Goal: Information Seeking & Learning: Learn about a topic

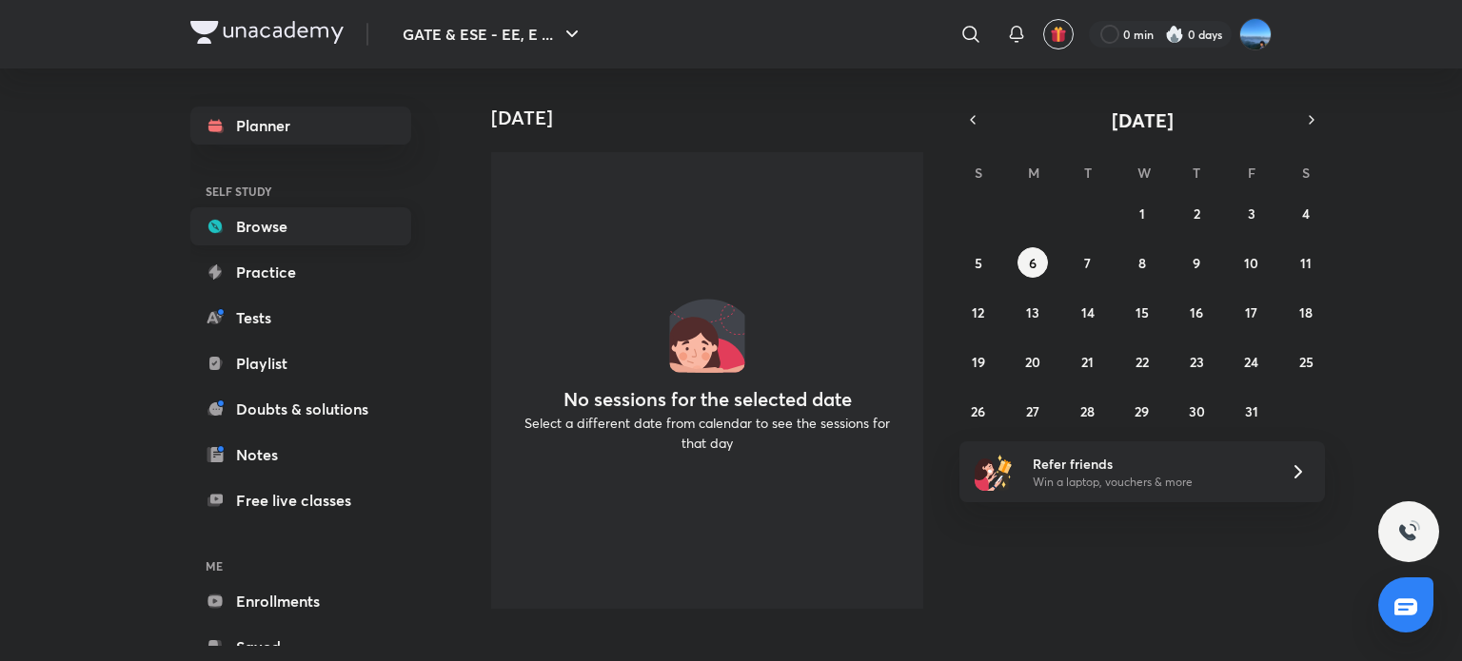
click at [357, 244] on link "Browse" at bounding box center [300, 226] width 221 height 38
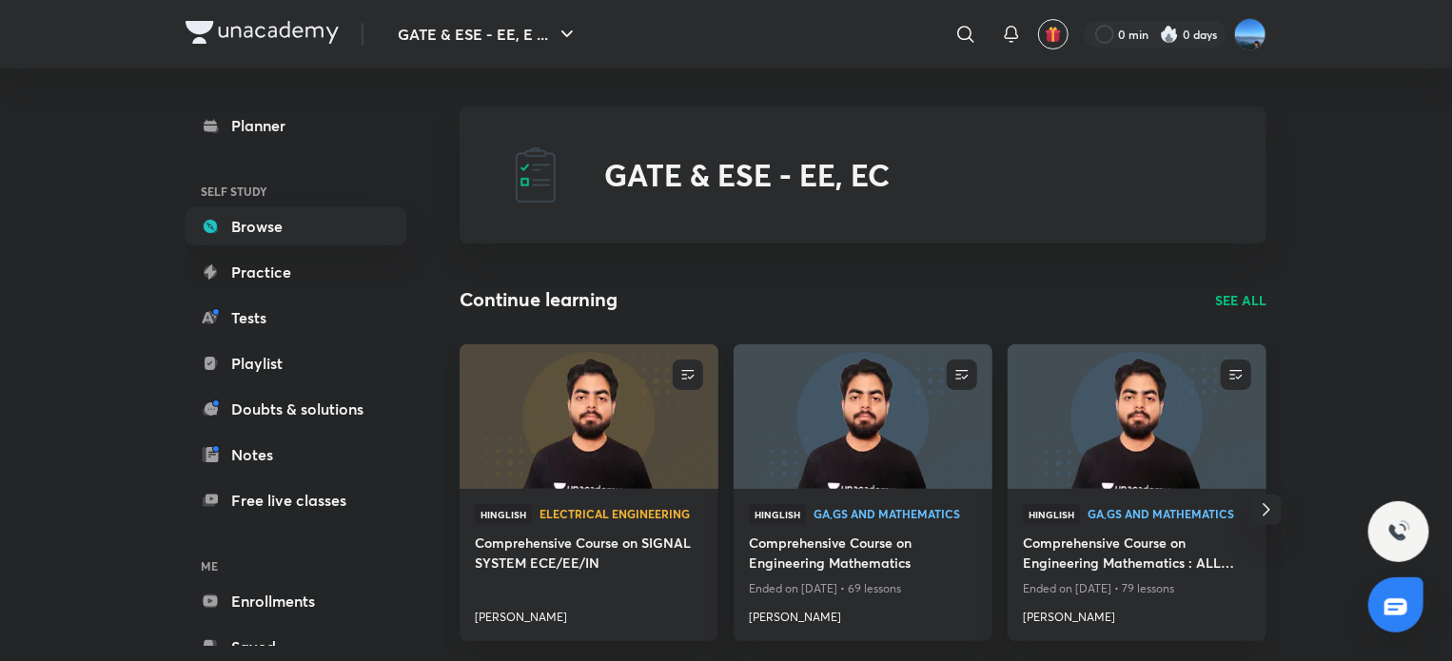
click at [1241, 304] on p "SEE ALL" at bounding box center [1240, 300] width 51 height 20
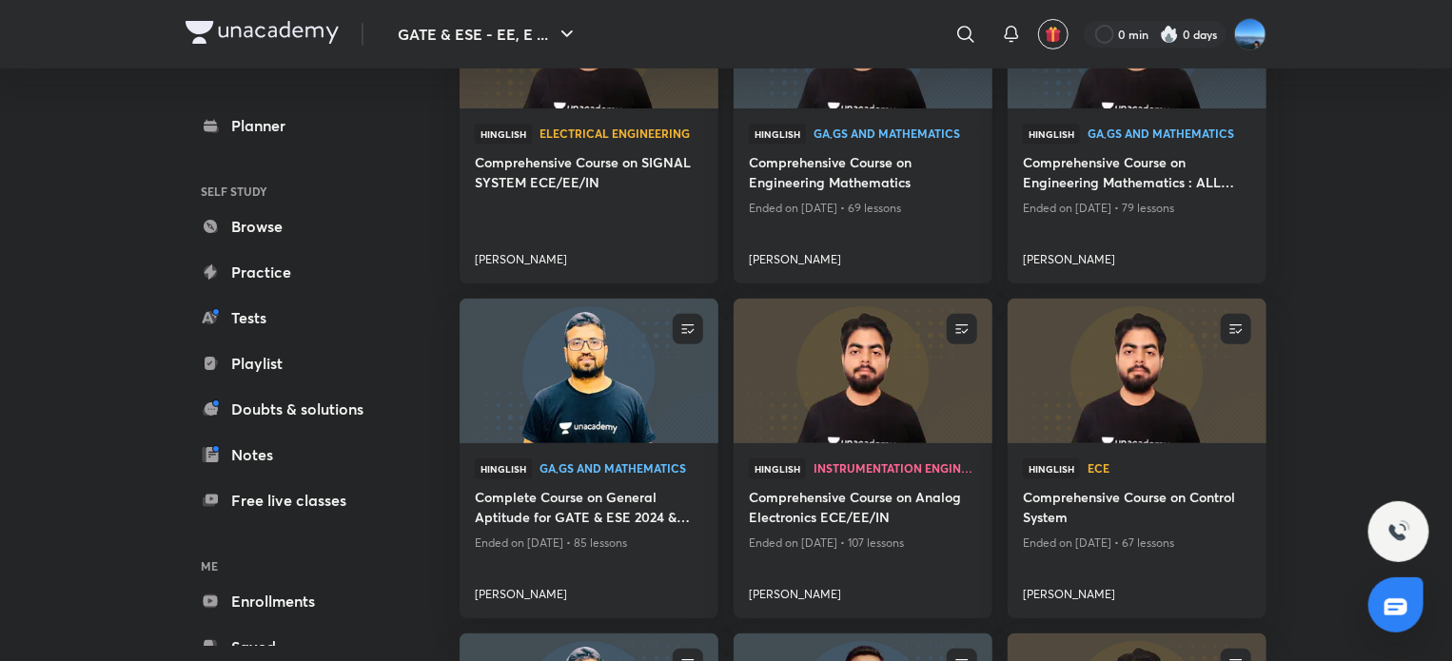
scroll to position [318, 0]
click at [837, 490] on h4 "Comprehensive Course on Analog Electronics ECE/EE/IN" at bounding box center [863, 507] width 228 height 44
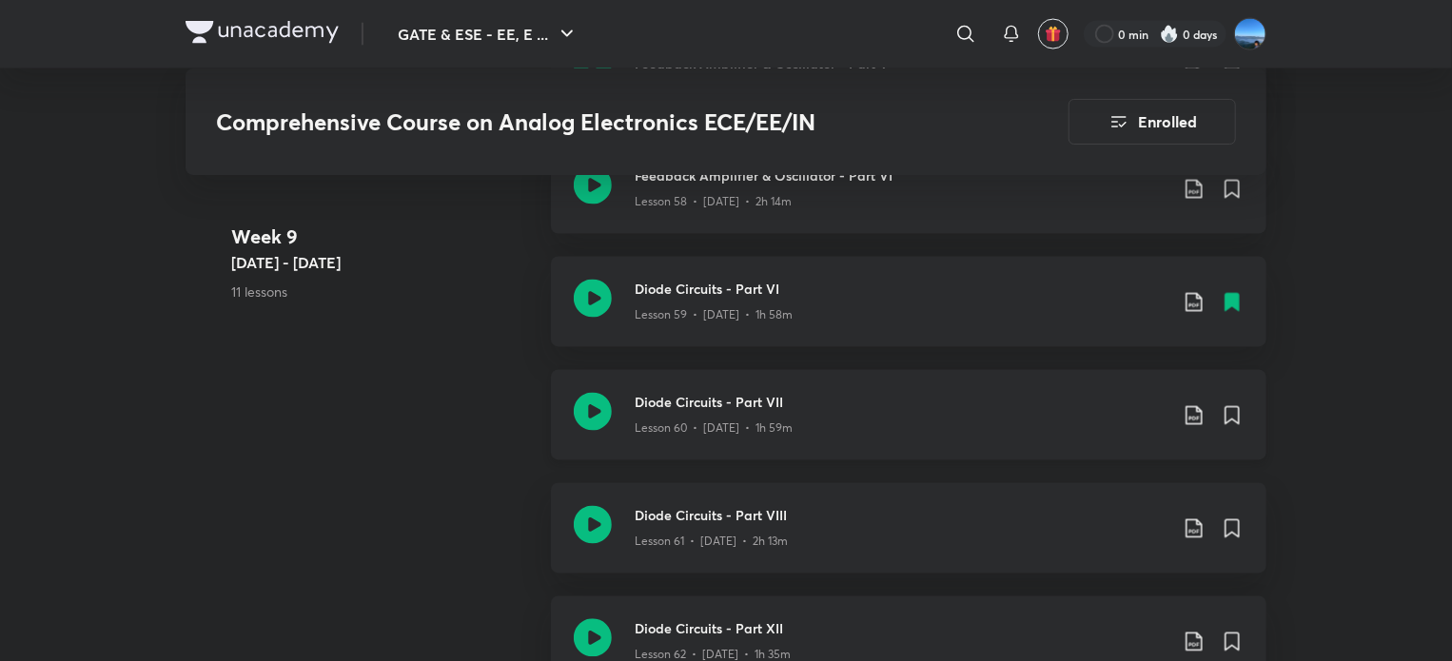
scroll to position [8929, 0]
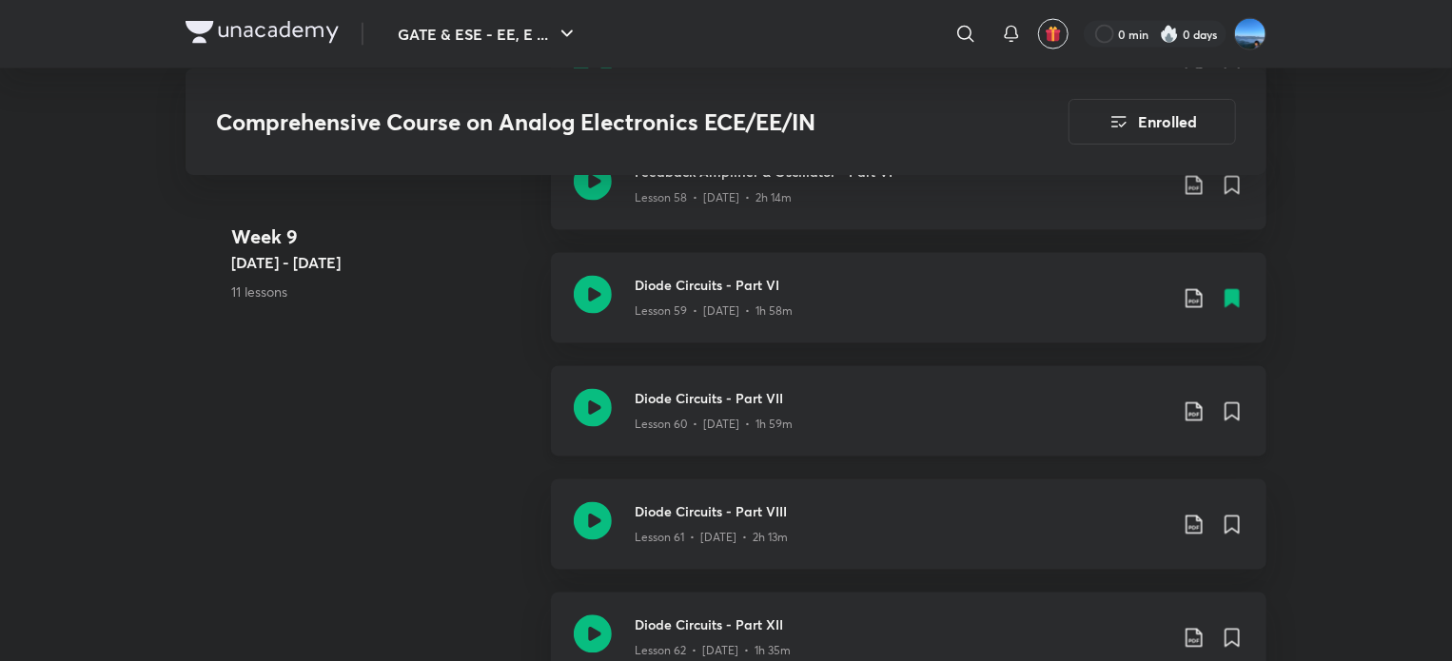
click at [706, 422] on p "Lesson 60 • [DATE] • 1h 59m" at bounding box center [714, 425] width 158 height 17
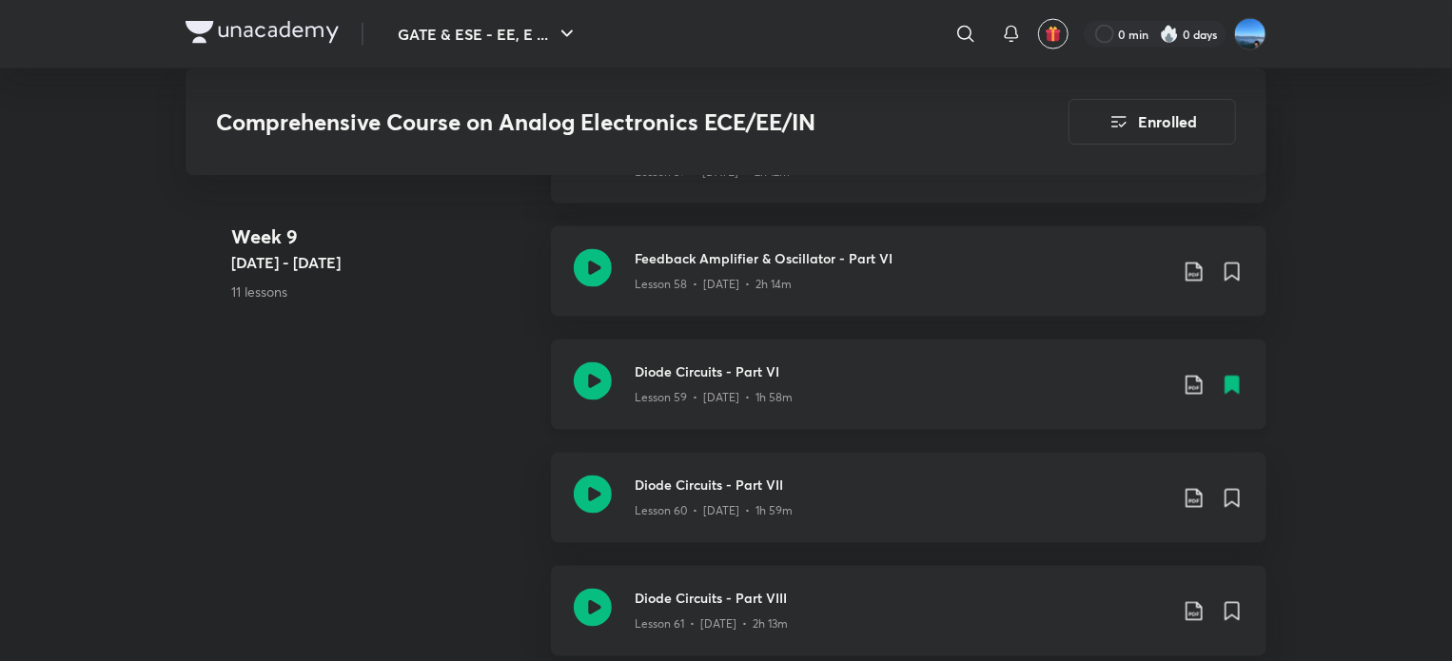
scroll to position [8838, 0]
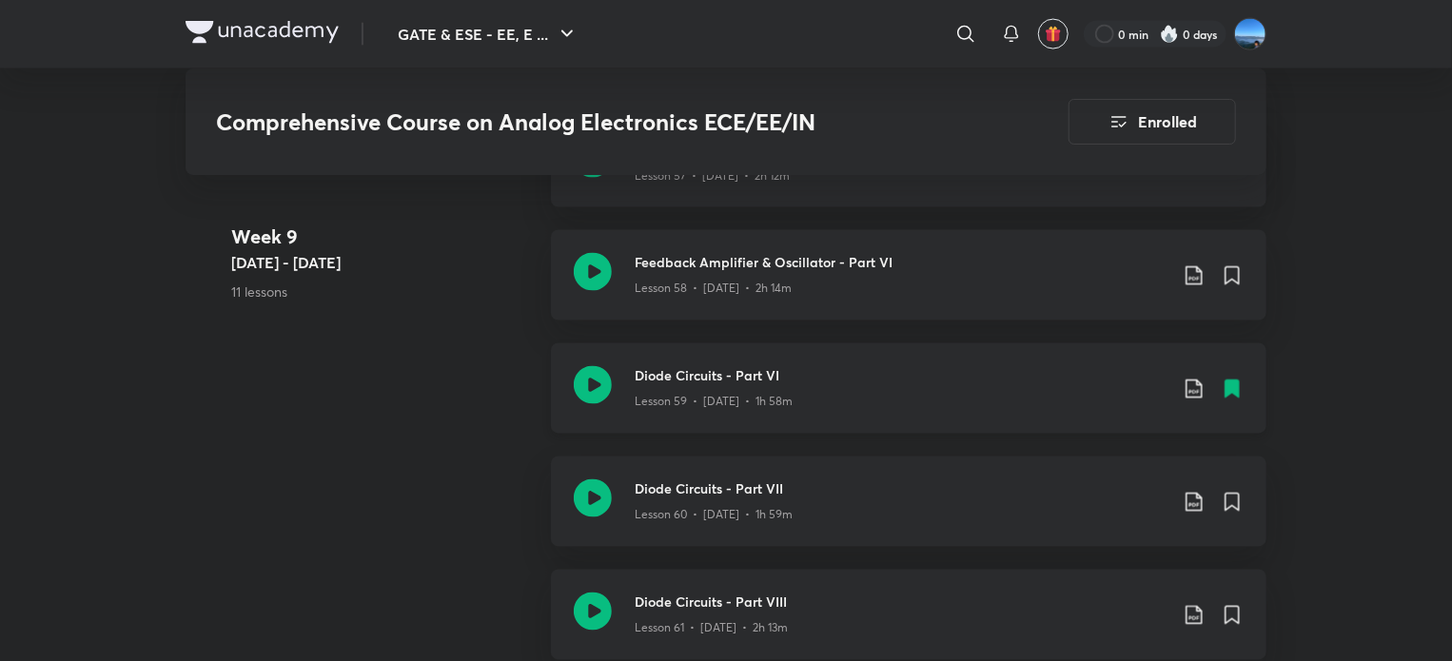
click at [768, 387] on div "Lesson 59 • [DATE] • 1h 58m" at bounding box center [901, 398] width 533 height 25
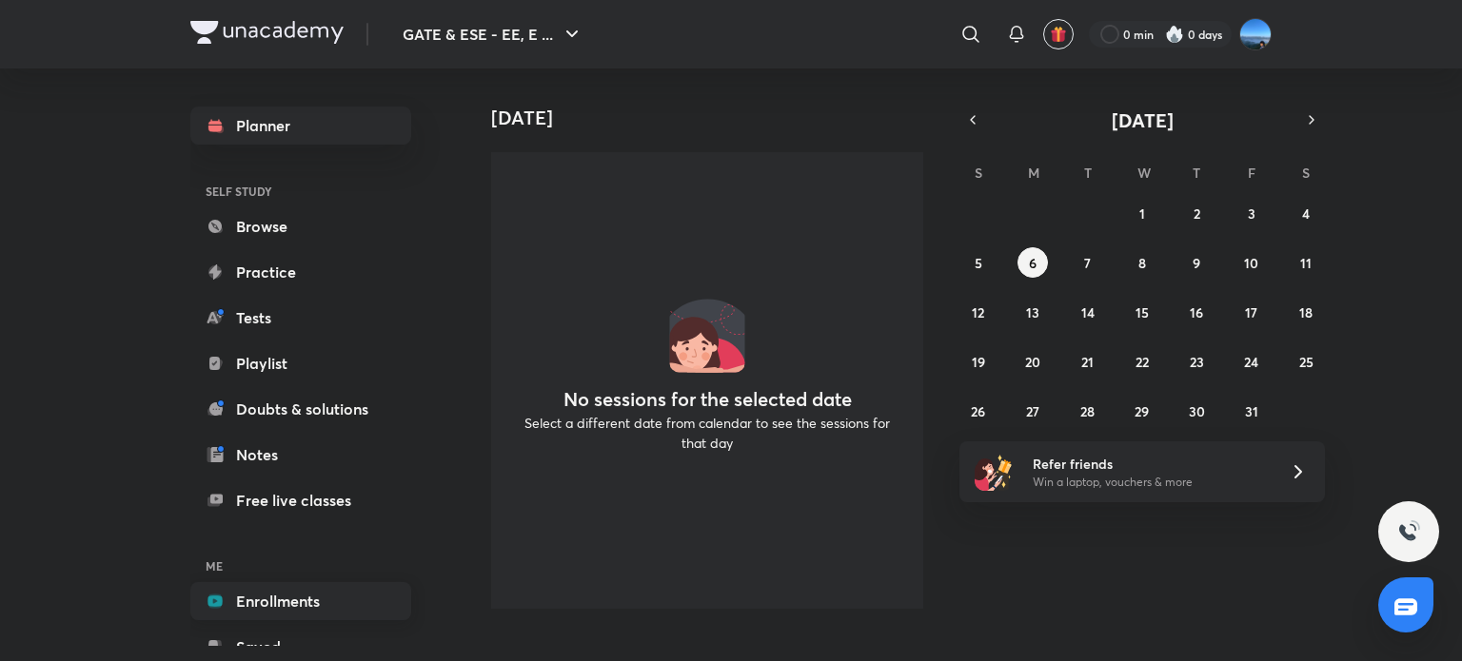
click at [285, 612] on link "Enrollments" at bounding box center [300, 601] width 221 height 38
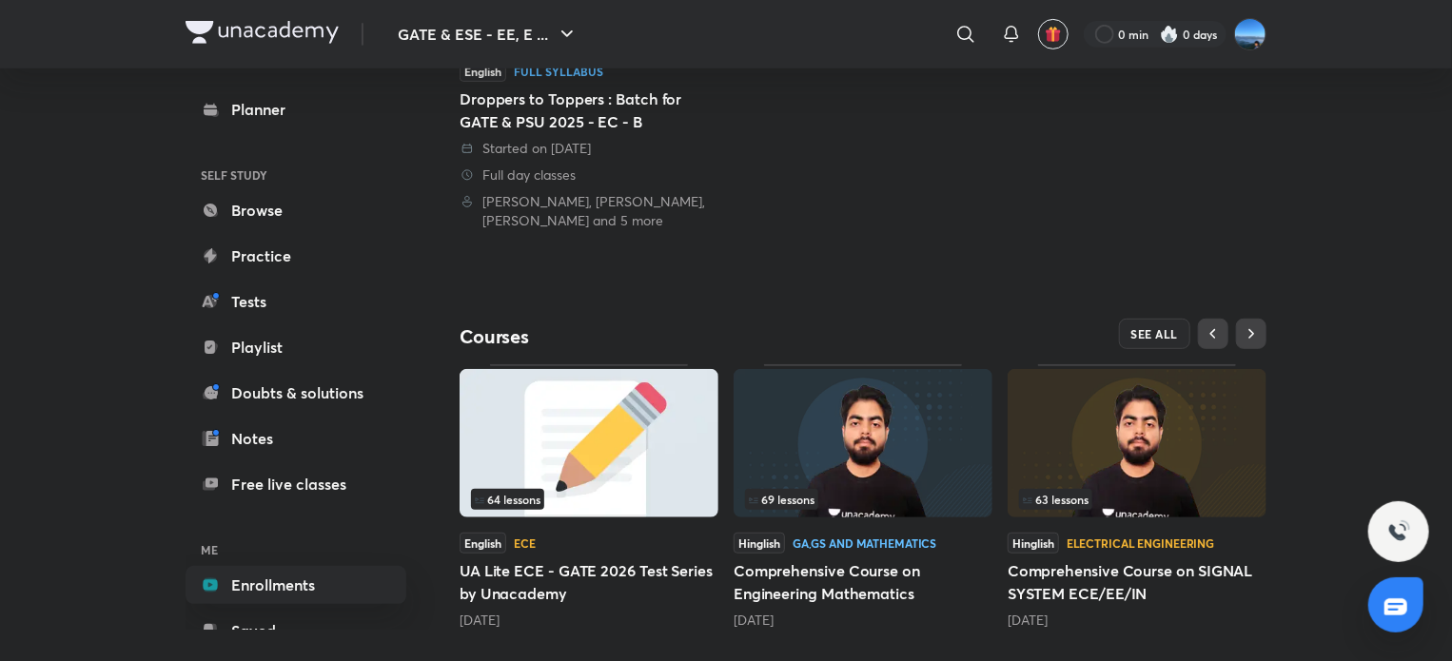
scroll to position [453, 0]
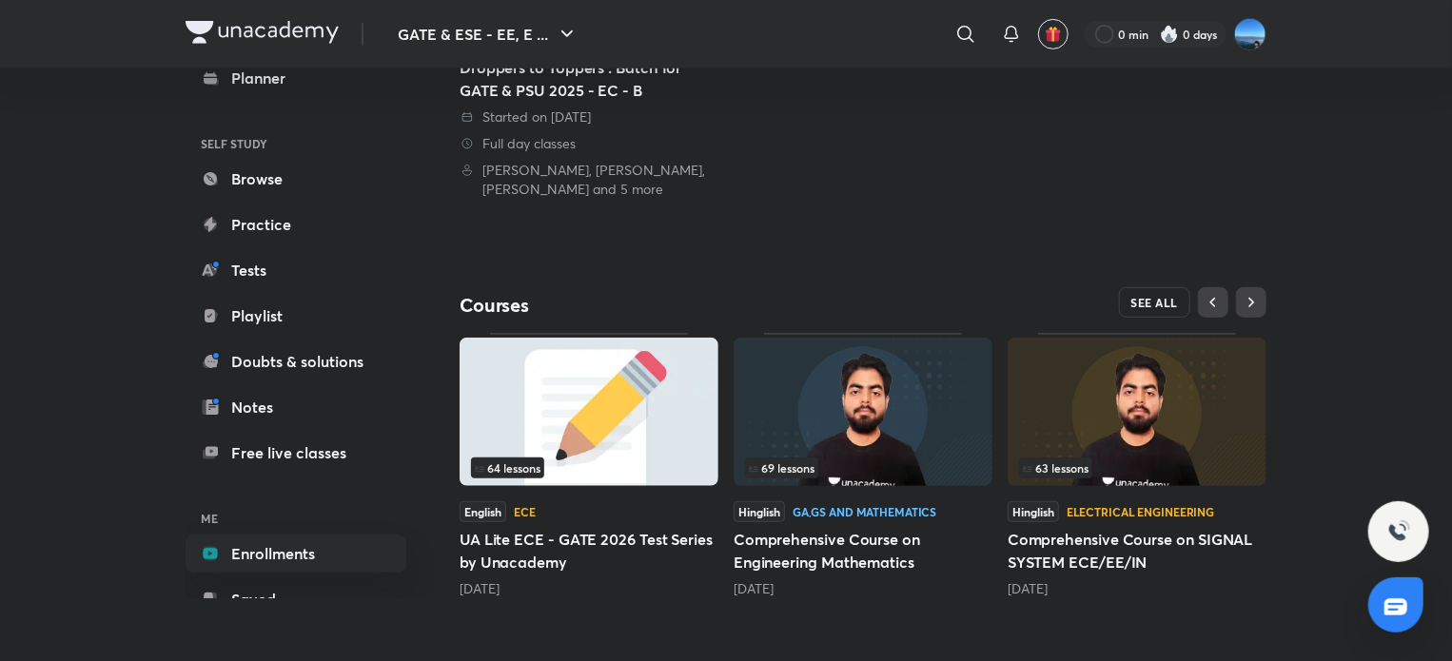
click at [1169, 297] on span "SEE ALL" at bounding box center [1155, 302] width 48 height 13
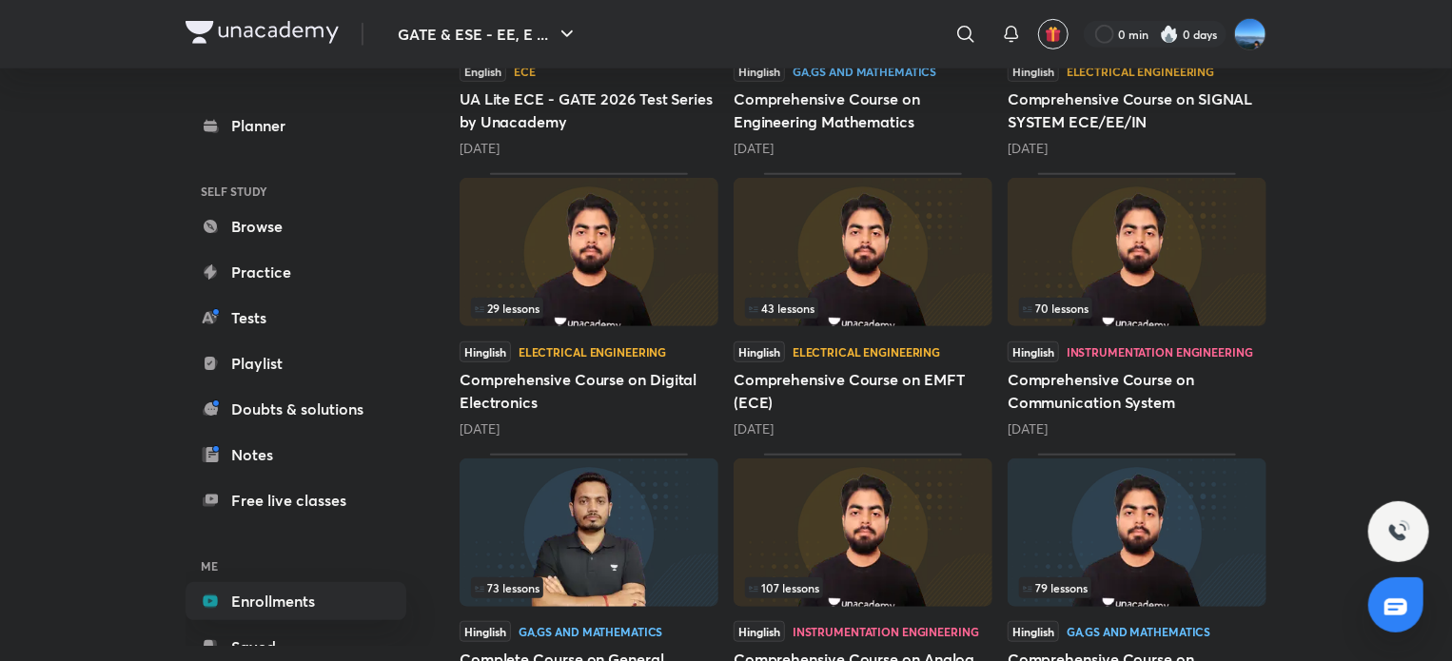
scroll to position [476, 0]
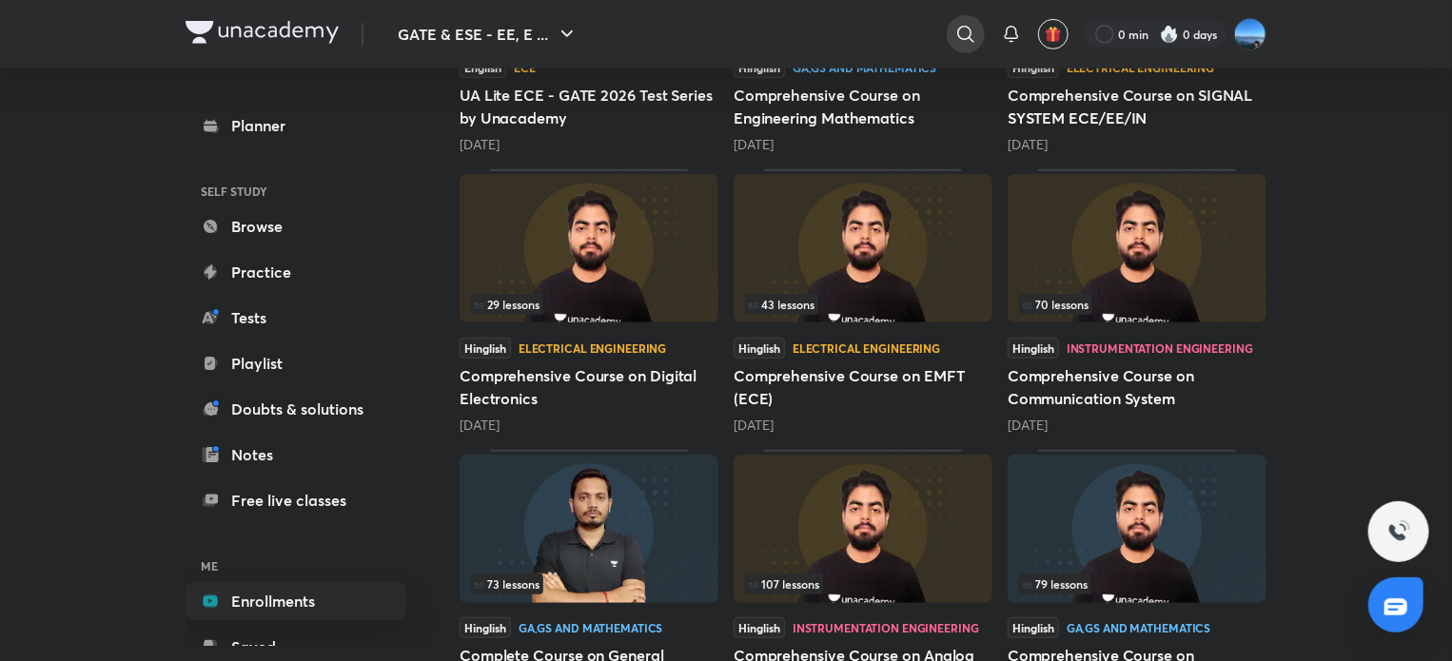
click at [969, 37] on icon at bounding box center [965, 34] width 16 height 16
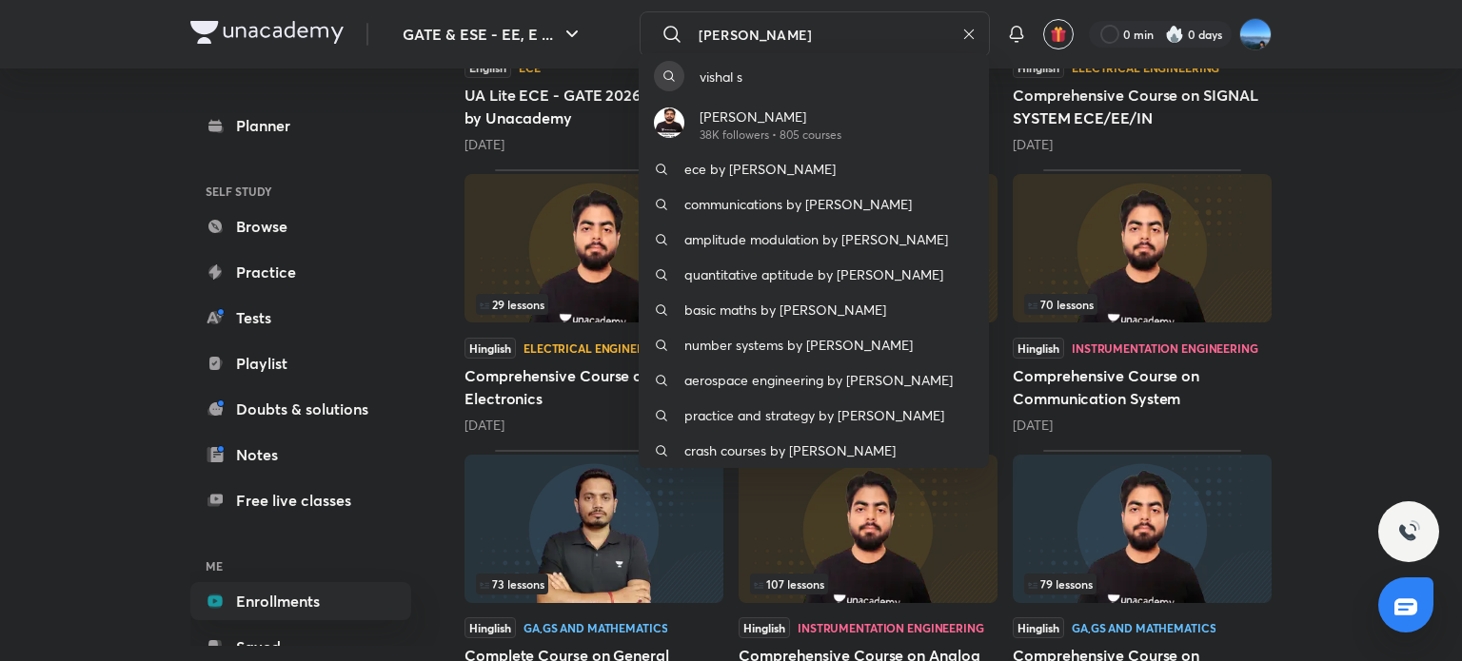
type input "vishal soni"
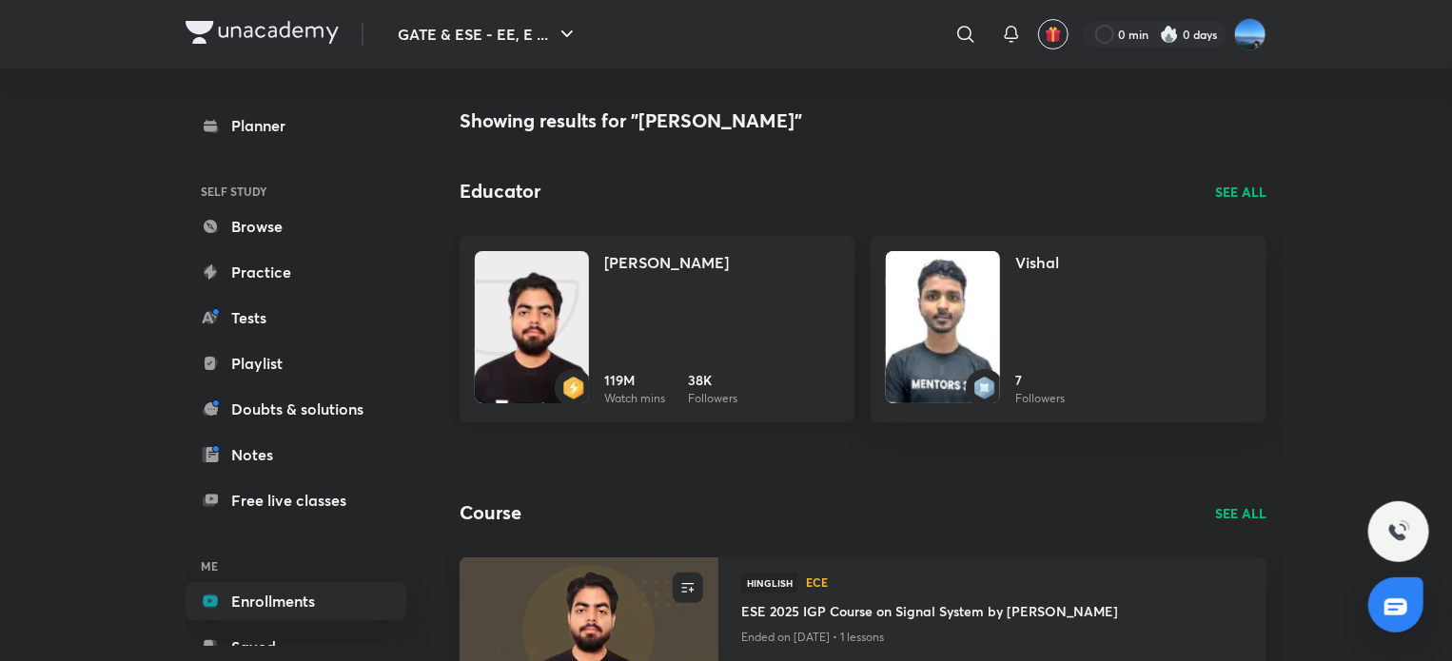
click at [529, 309] on img at bounding box center [532, 346] width 114 height 152
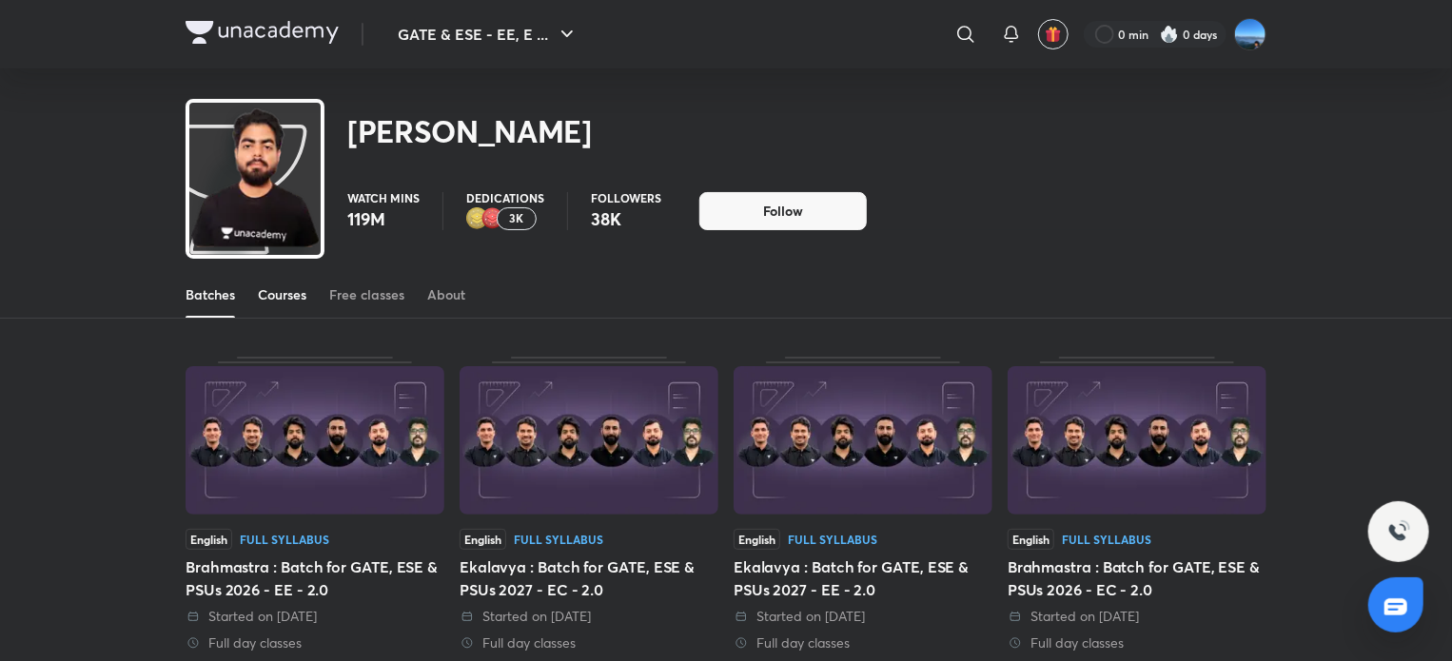
click at [267, 301] on div "Courses" at bounding box center [282, 294] width 49 height 19
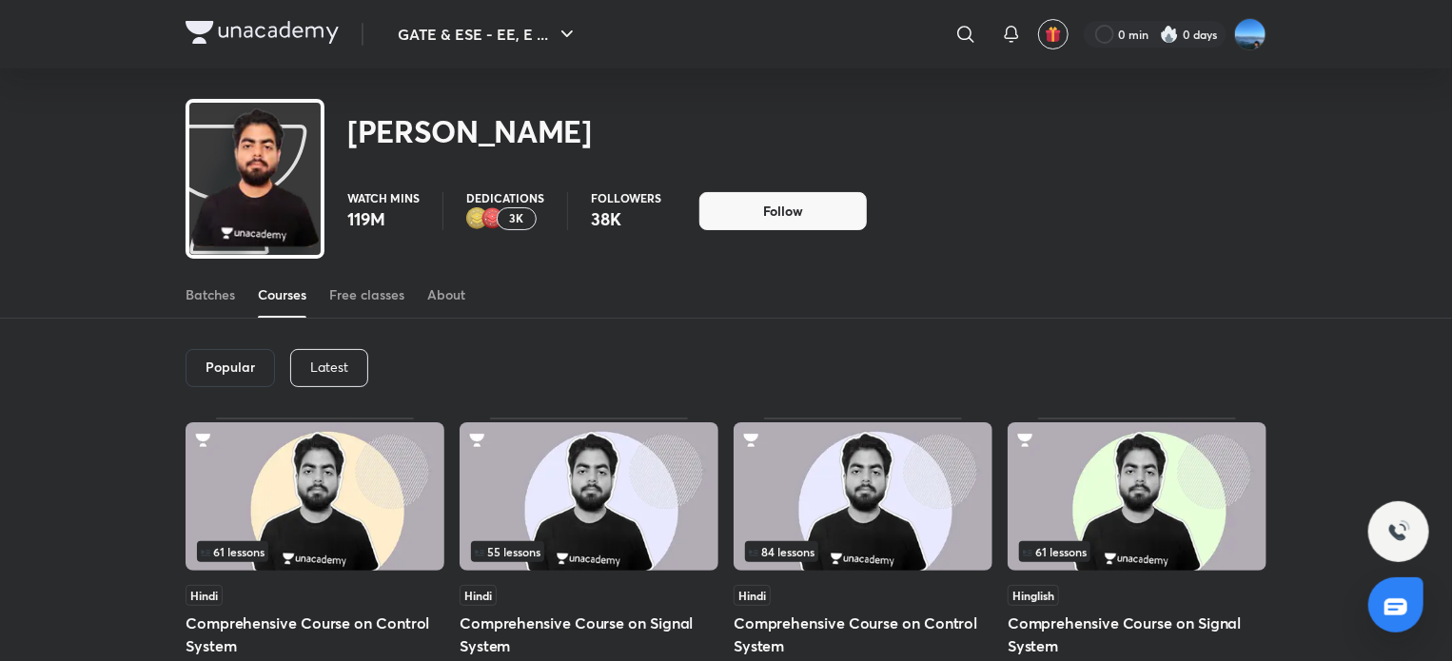
click at [354, 366] on div "Latest" at bounding box center [329, 368] width 78 height 38
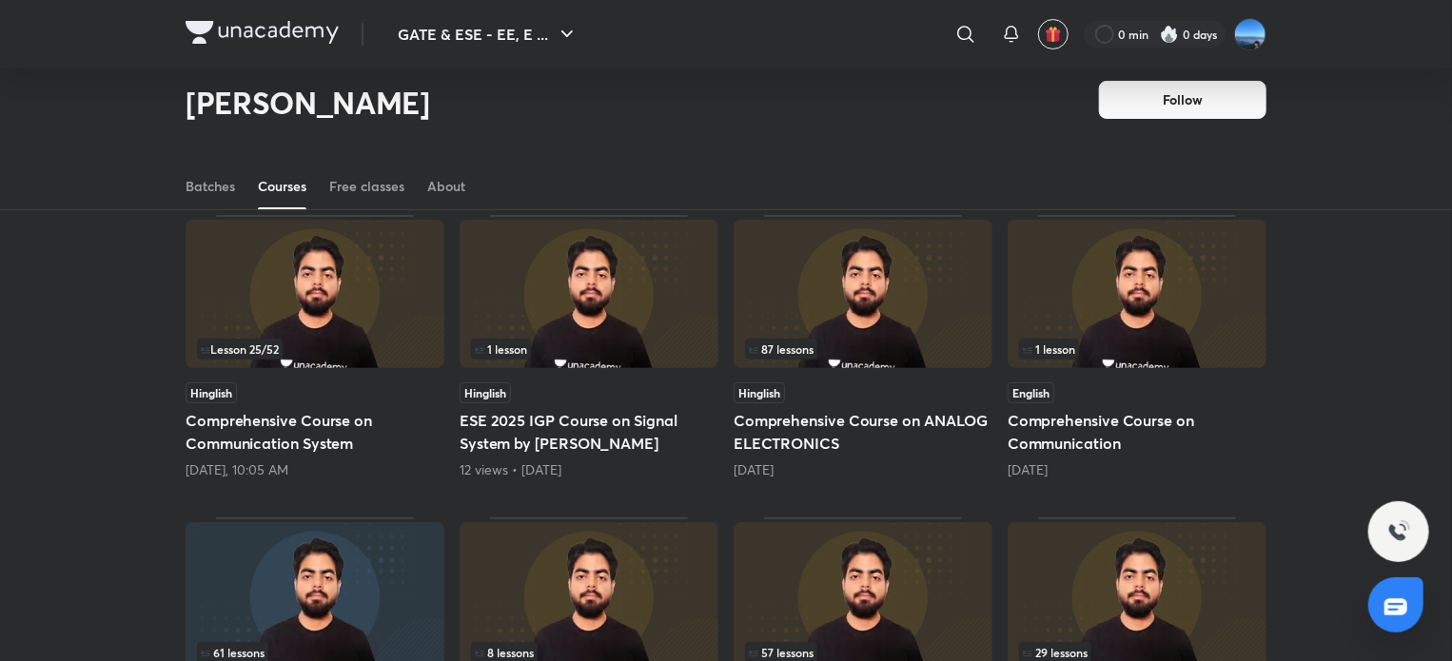
scroll to position [147, 0]
click at [809, 418] on h5 "Comprehensive Course on ANALOG ELECTRONICS" at bounding box center [863, 430] width 259 height 46
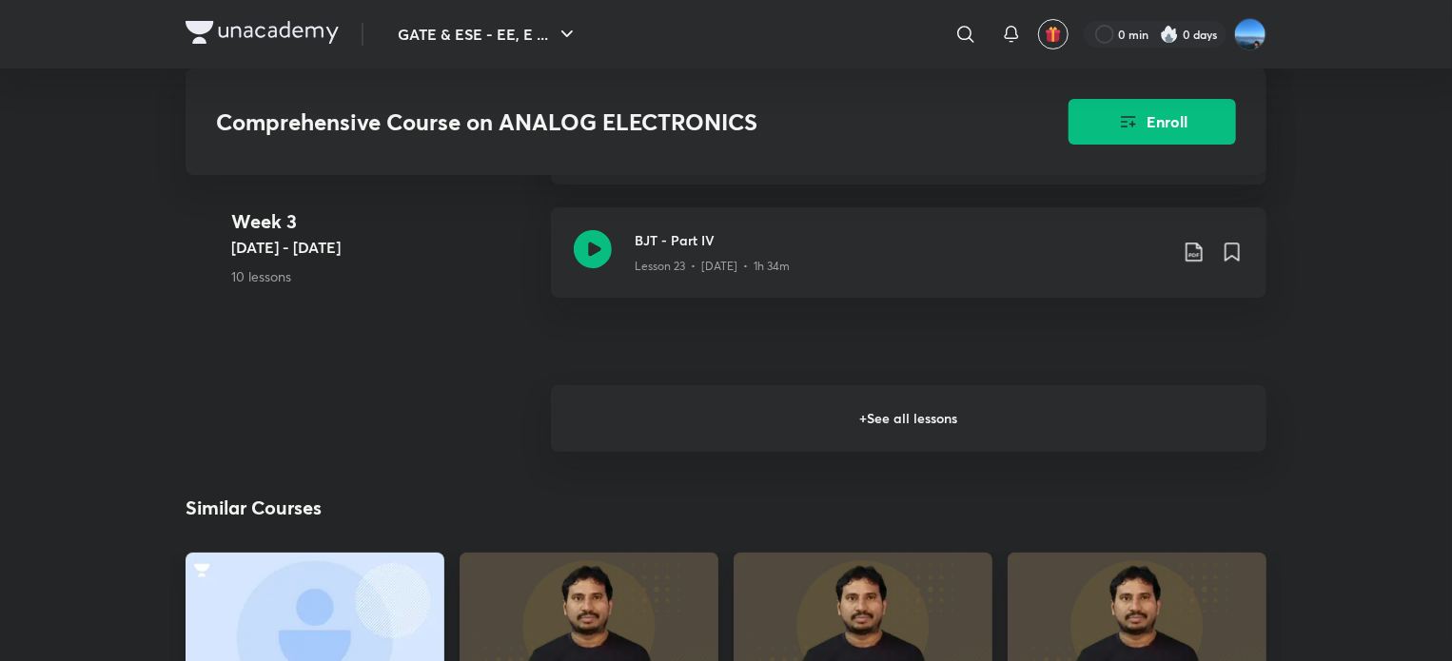
scroll to position [3710, 0]
click at [809, 432] on h6 "+ See all lessons" at bounding box center [909, 419] width 716 height 67
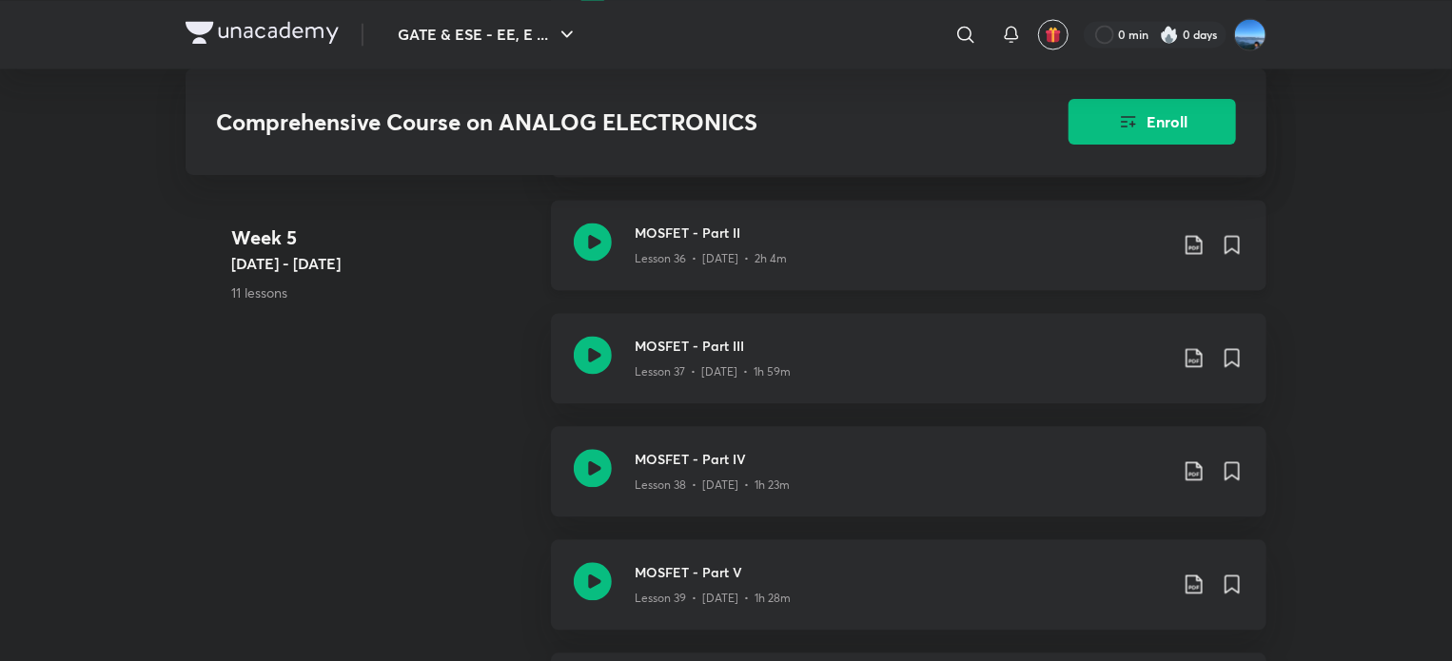
scroll to position [5511, 0]
click at [748, 269] on div "MOSFET - Part II Lesson 36 • Aug 6 • 2h 4m" at bounding box center [909, 244] width 716 height 90
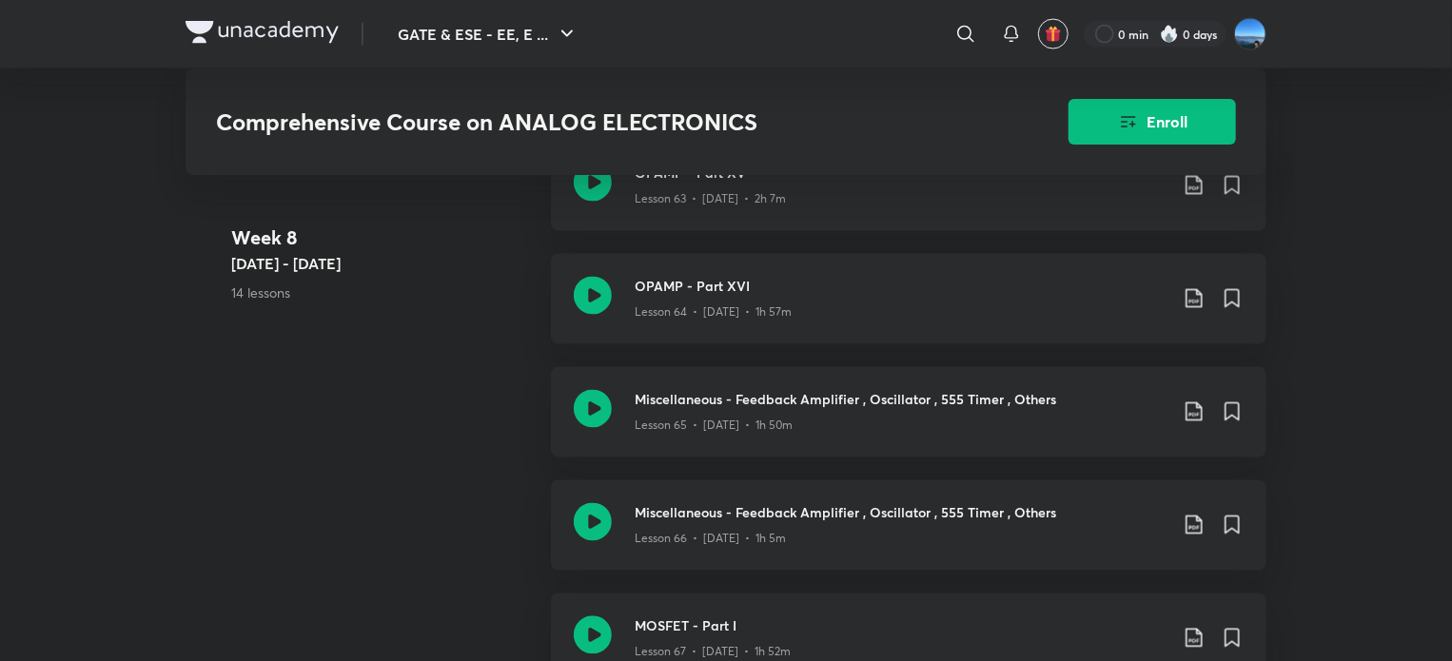
scroll to position [9210, 0]
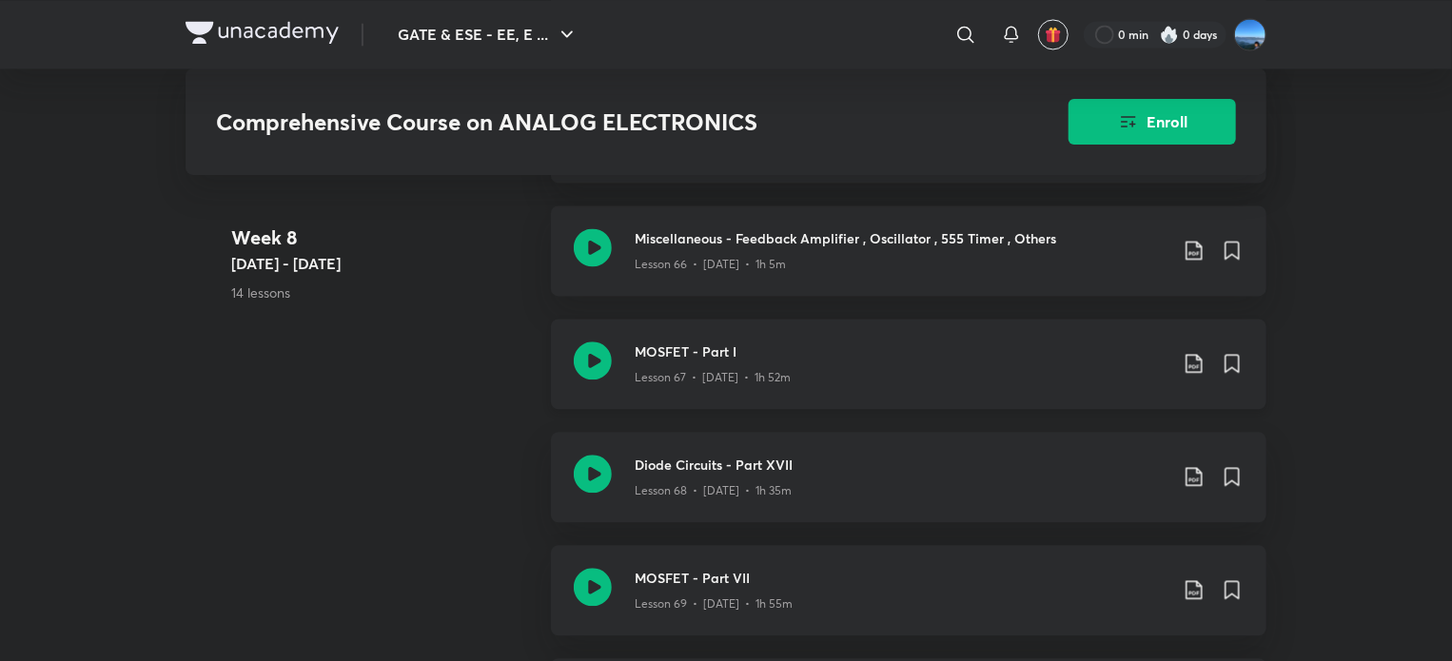
click at [652, 331] on div "MOSFET - Part I Lesson 67 • Aug 27 • 1h 52m" at bounding box center [909, 364] width 716 height 90
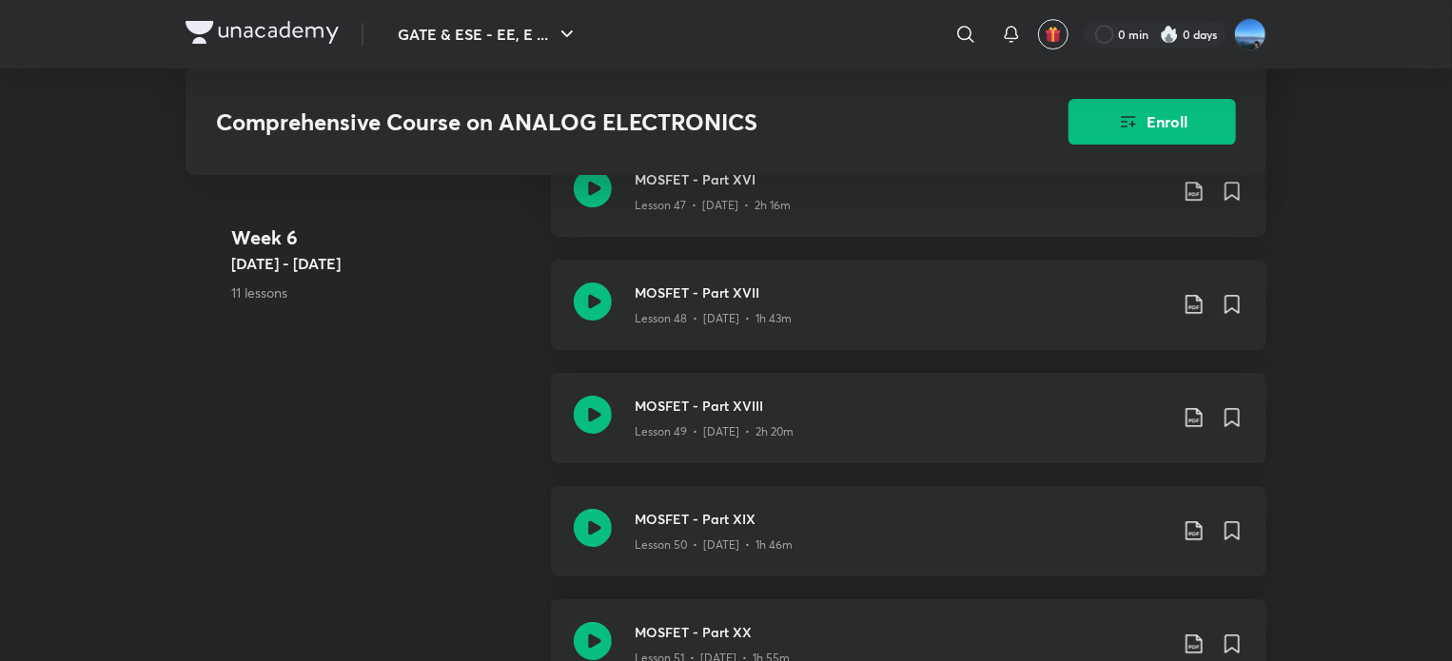
scroll to position [6910, 0]
click at [754, 317] on p "Lesson 48 • Aug 14 • 1h 43m" at bounding box center [713, 319] width 157 height 17
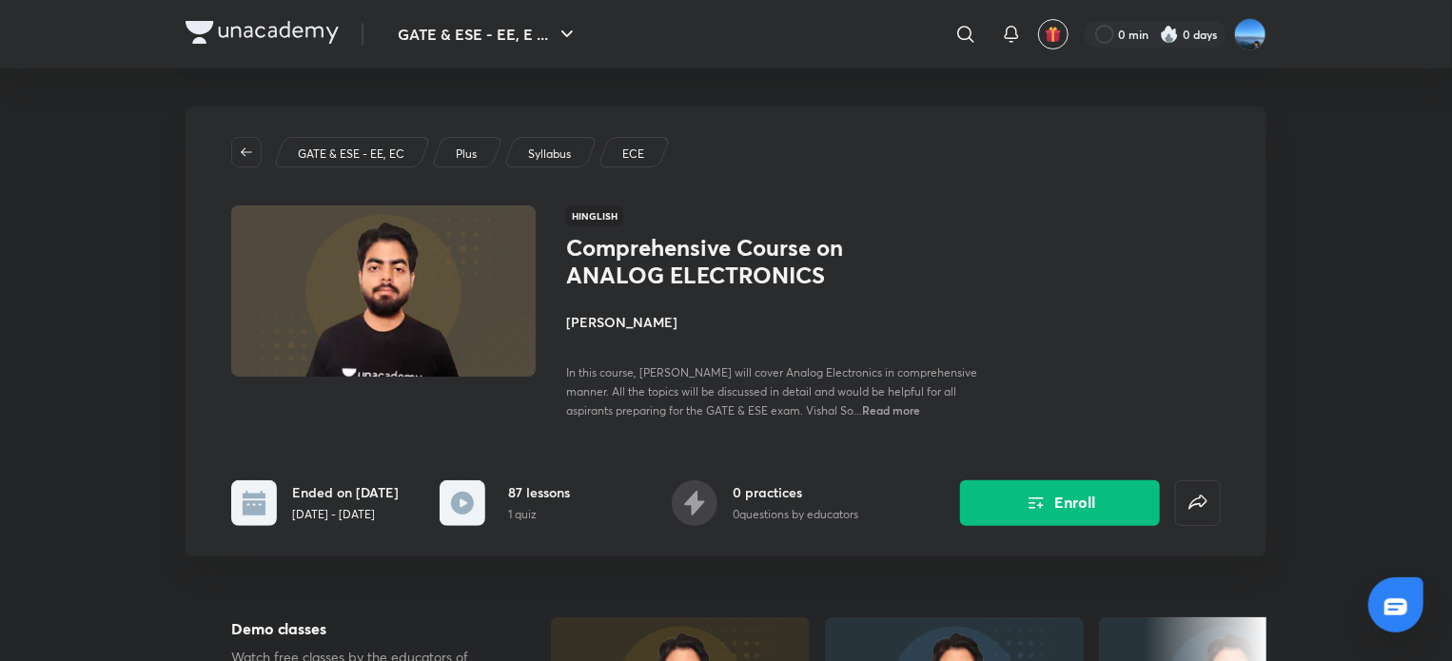
scroll to position [147, 0]
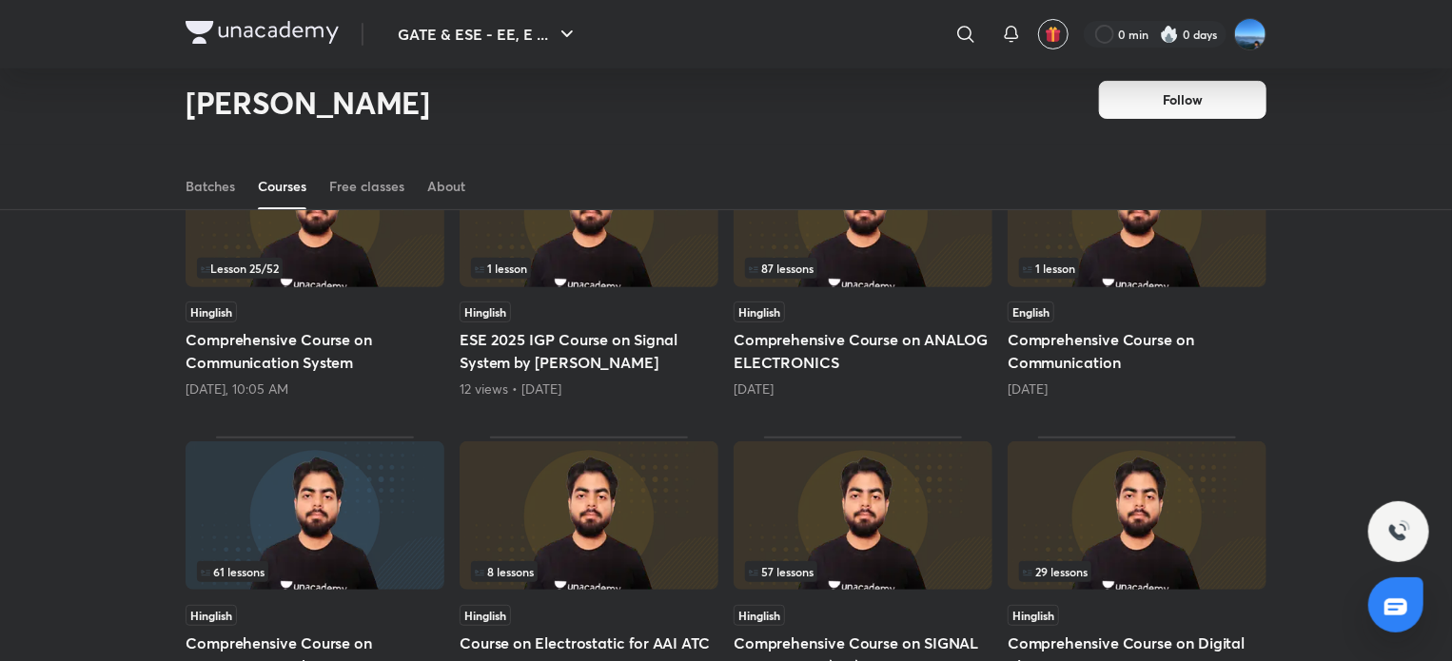
scroll to position [246, 0]
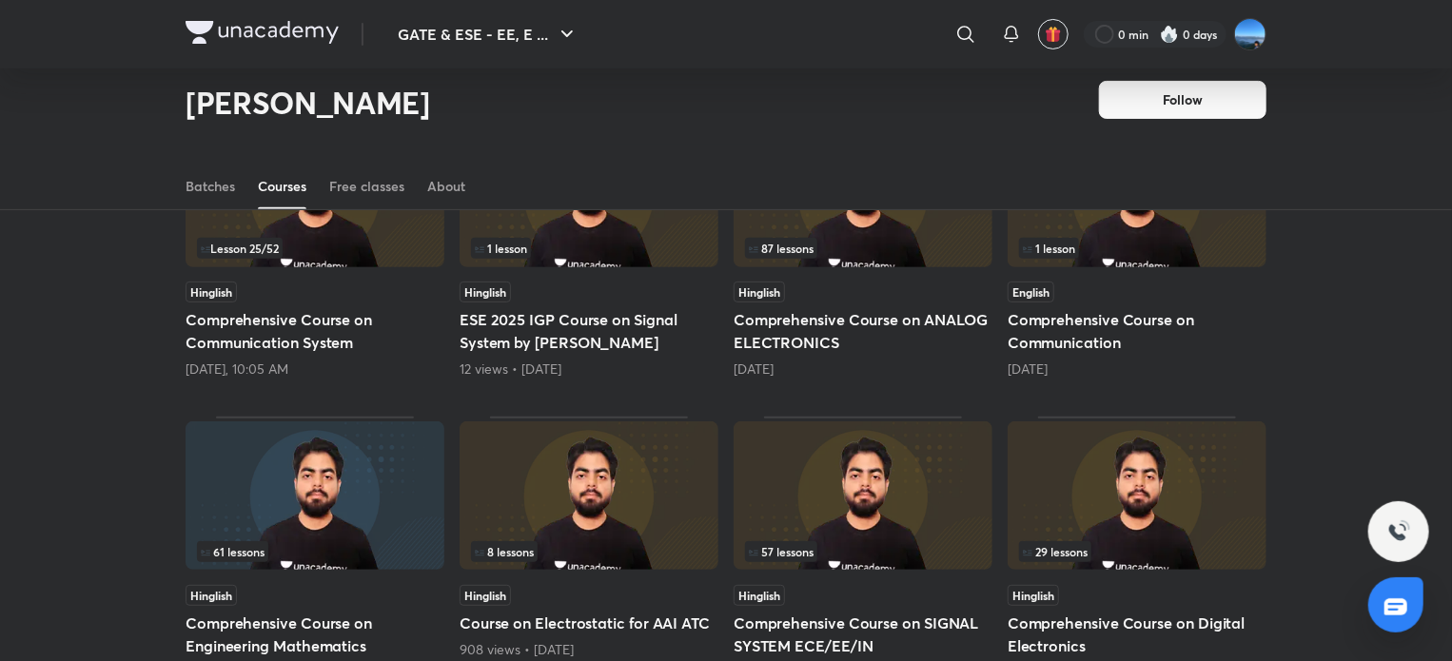
click at [799, 332] on h5 "Comprehensive Course on ANALOG ELECTRONICS" at bounding box center [863, 331] width 259 height 46
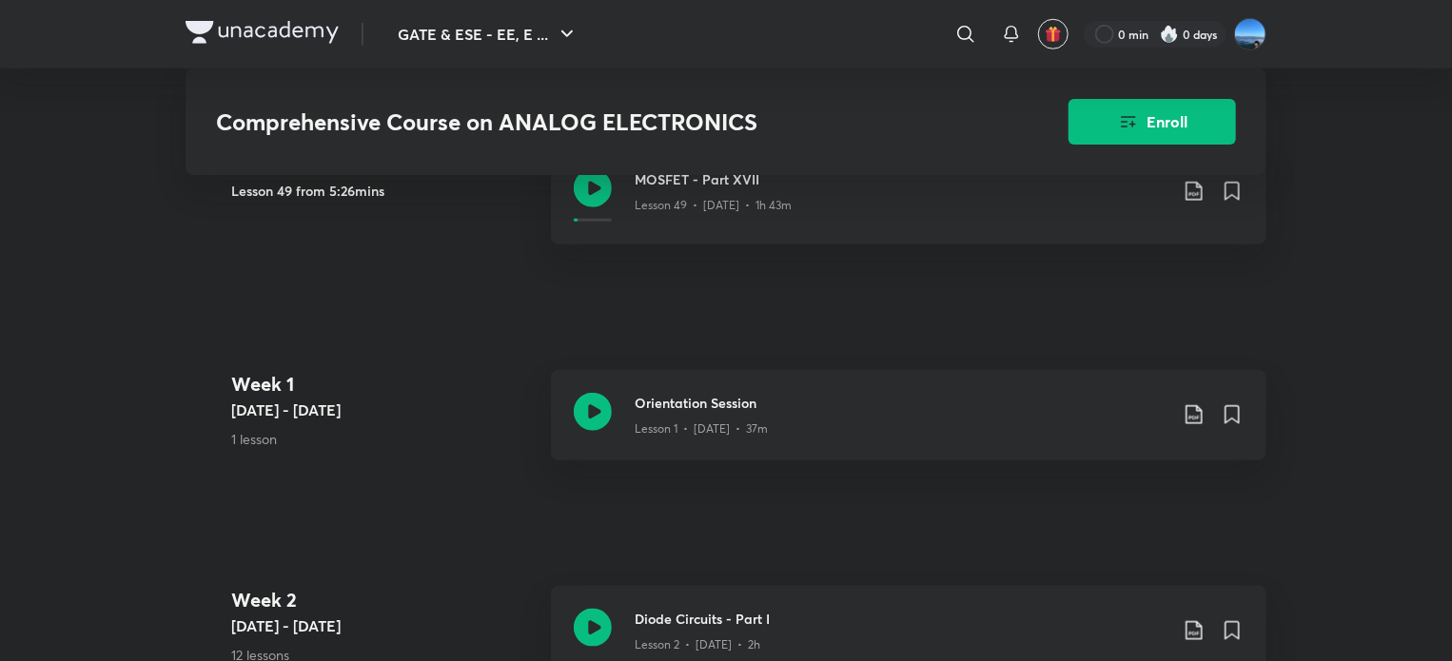
scroll to position [851, 0]
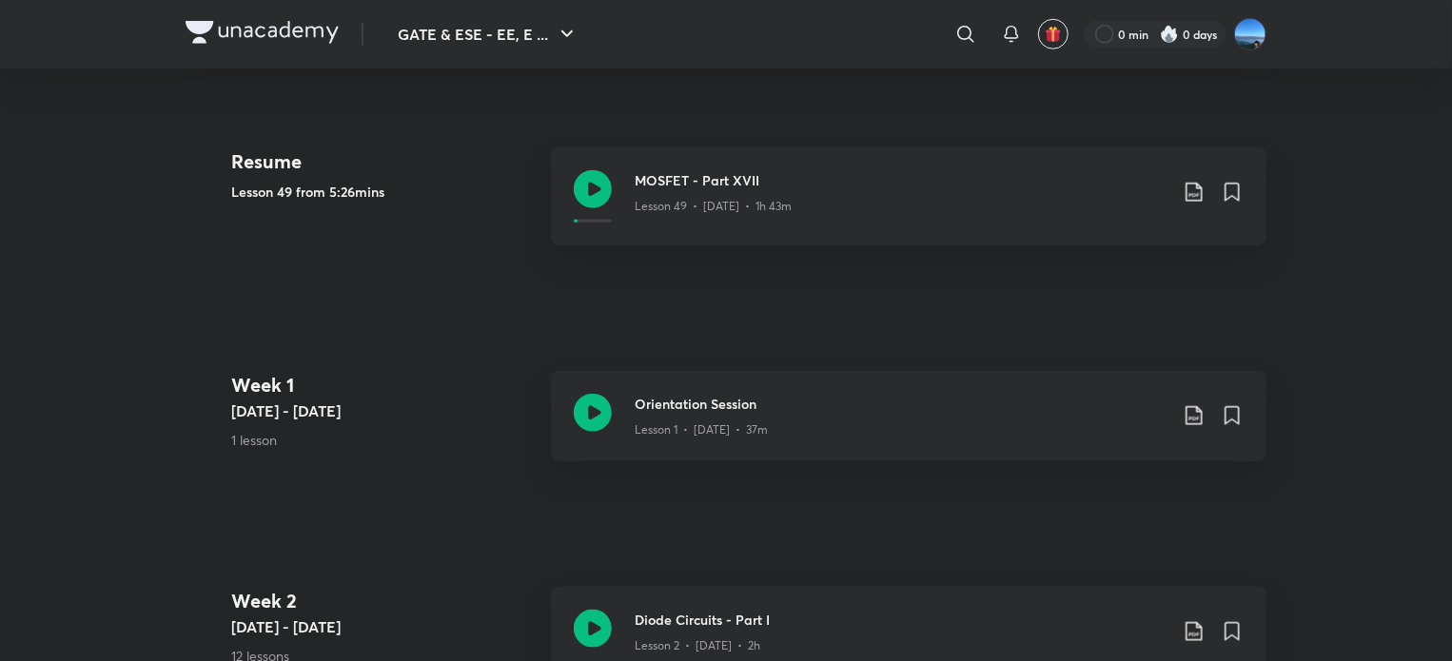
scroll to position [246, 0]
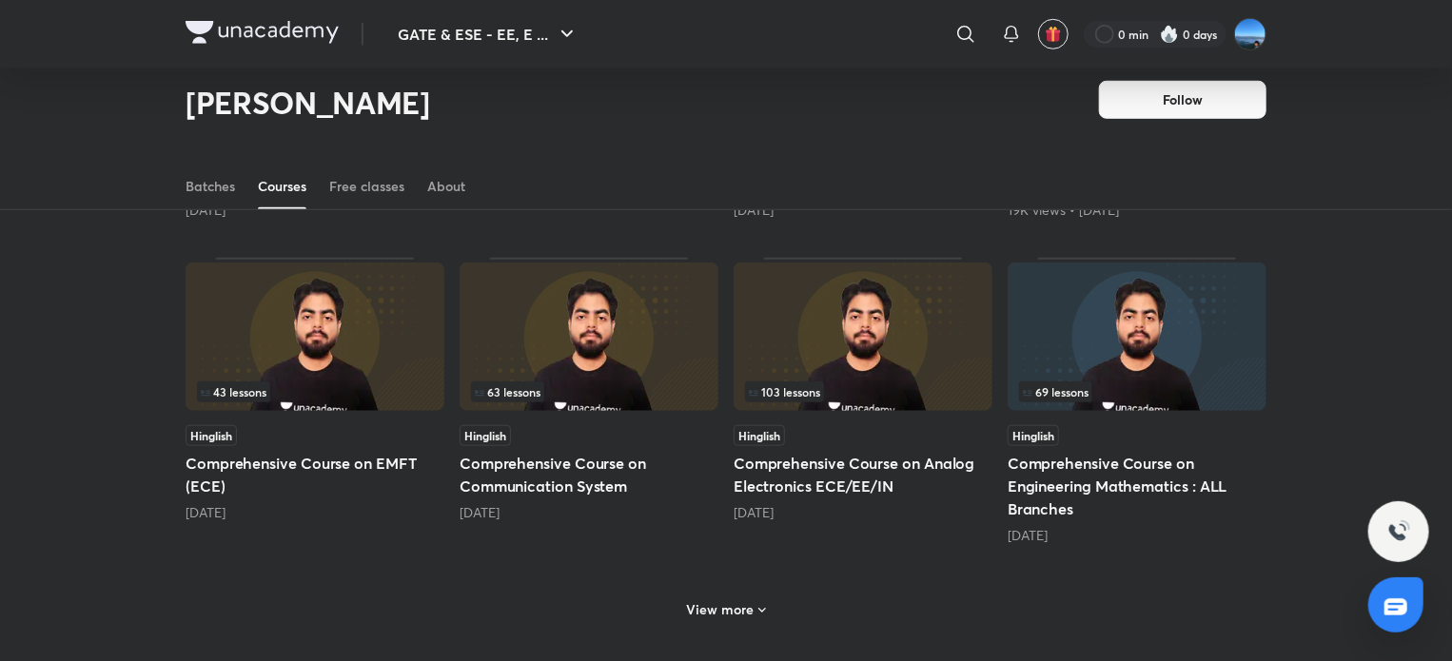
scroll to position [734, 0]
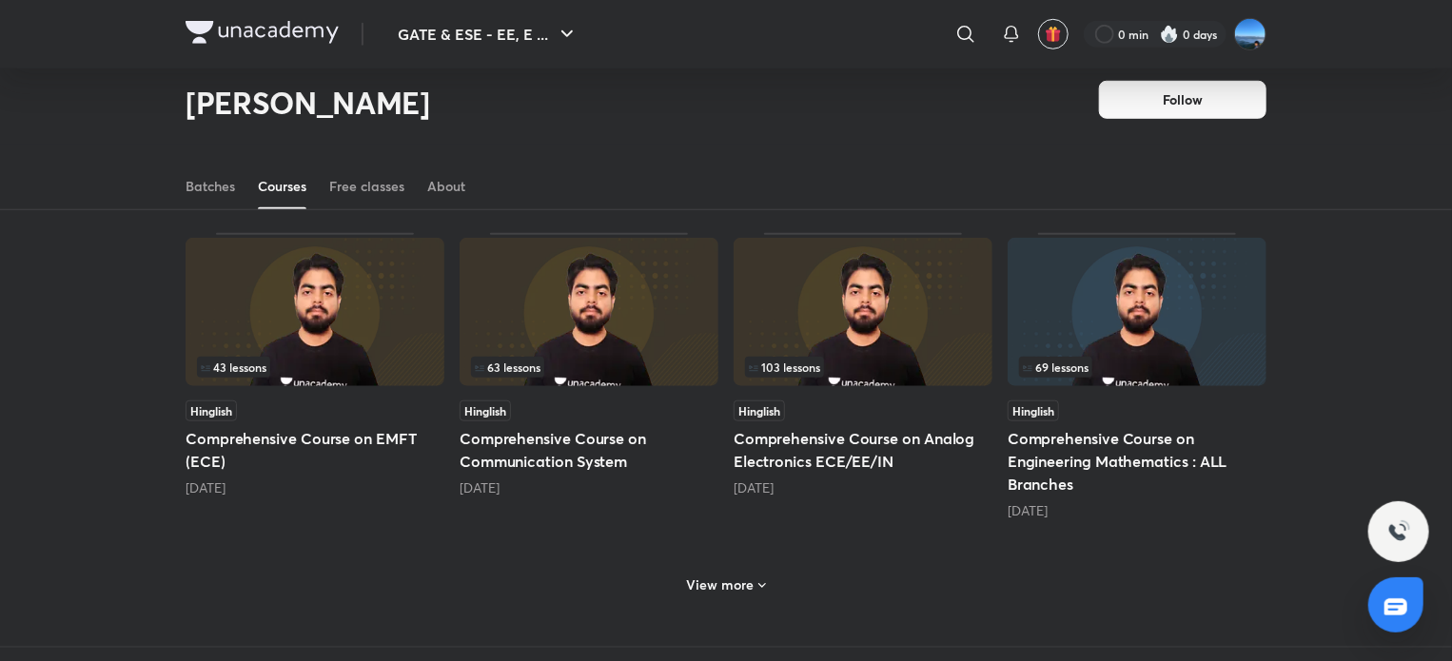
click at [802, 449] on h5 "Comprehensive Course on Analog Electronics ECE/EE/IN" at bounding box center [863, 450] width 259 height 46
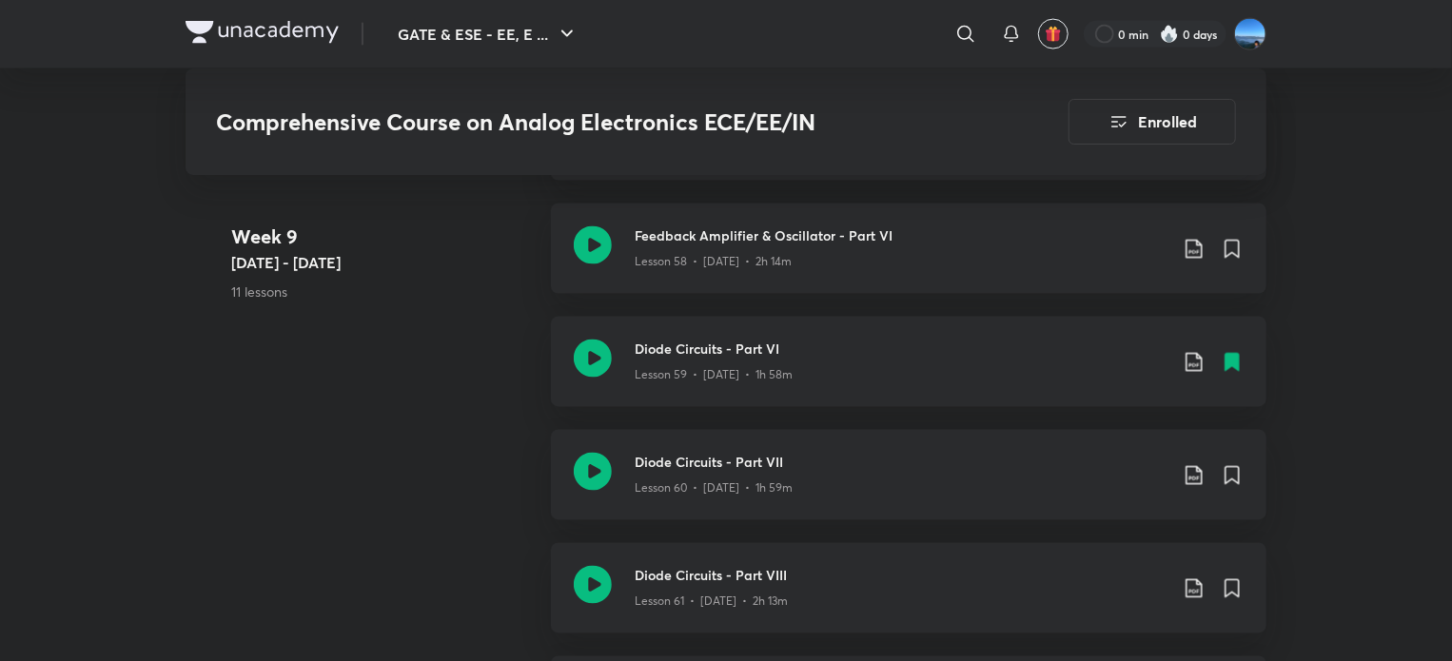
scroll to position [8865, 0]
click at [753, 357] on h3 "Diode Circuits - Part VI" at bounding box center [901, 350] width 533 height 20
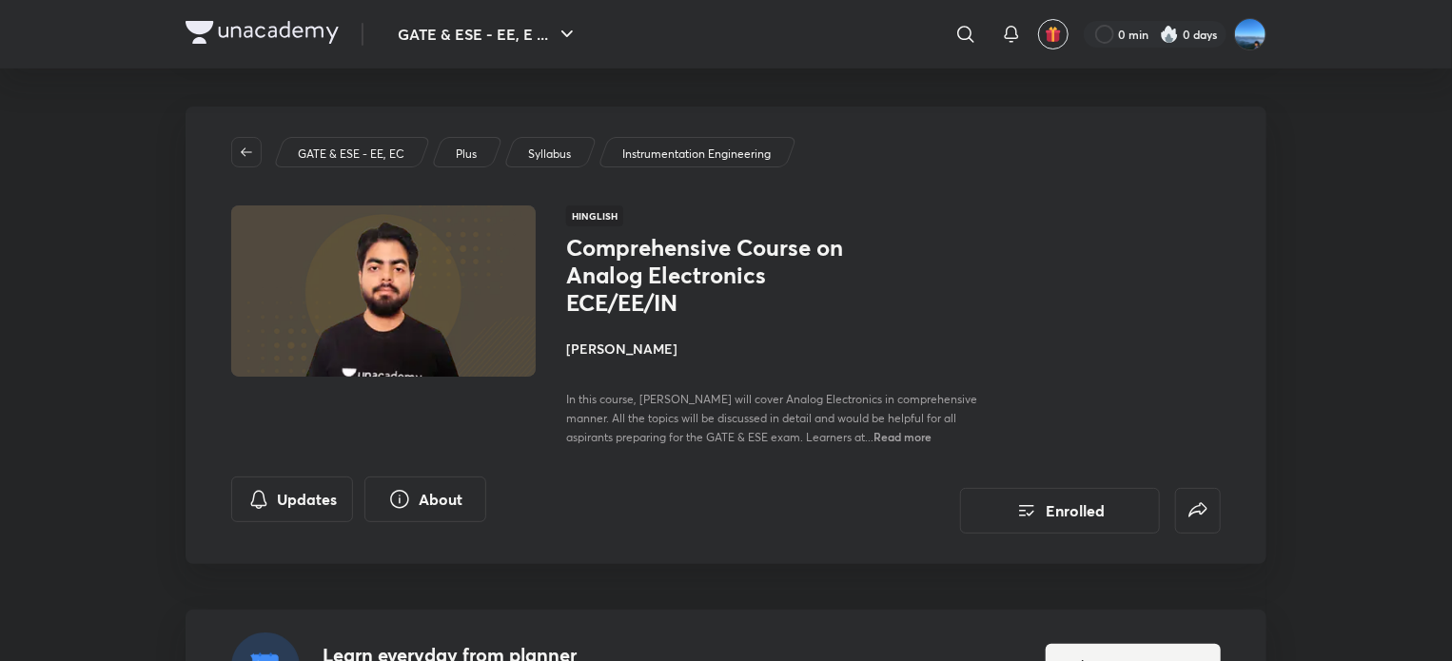
click at [594, 351] on h4 "[PERSON_NAME]" at bounding box center [779, 349] width 426 height 20
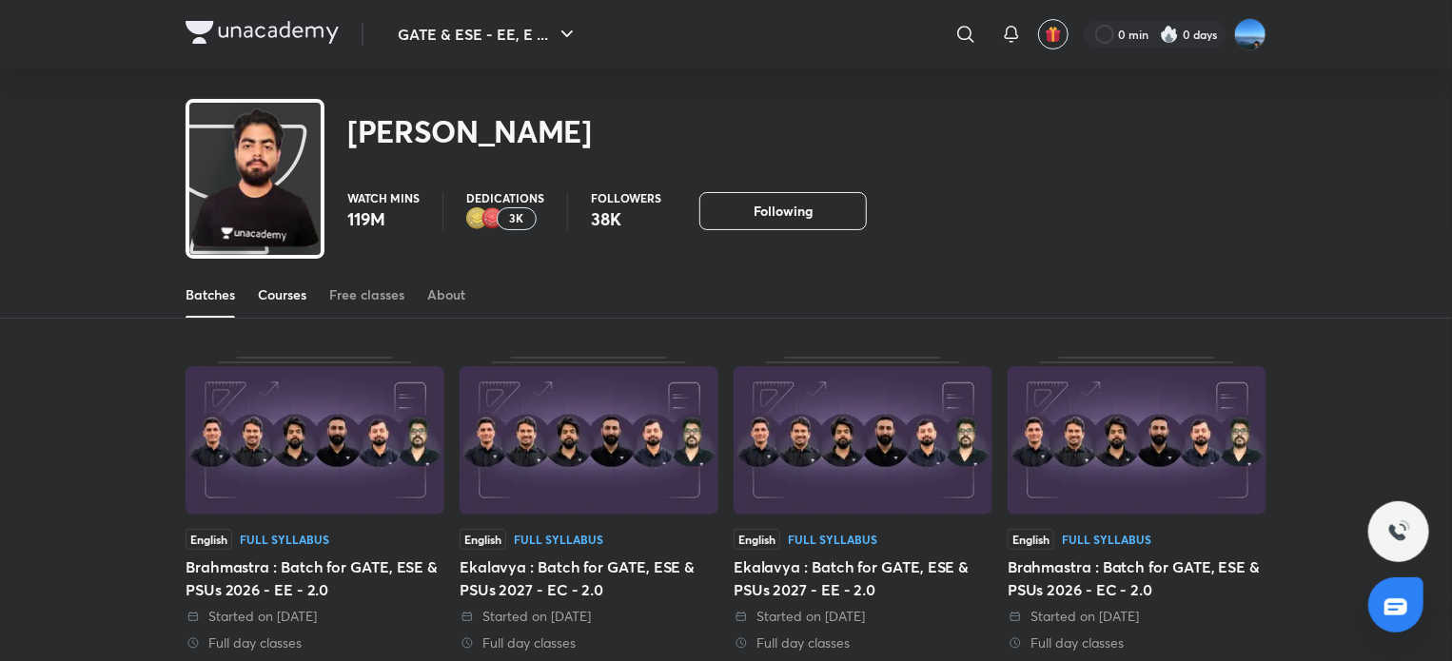
click at [284, 292] on div "Courses" at bounding box center [282, 294] width 49 height 19
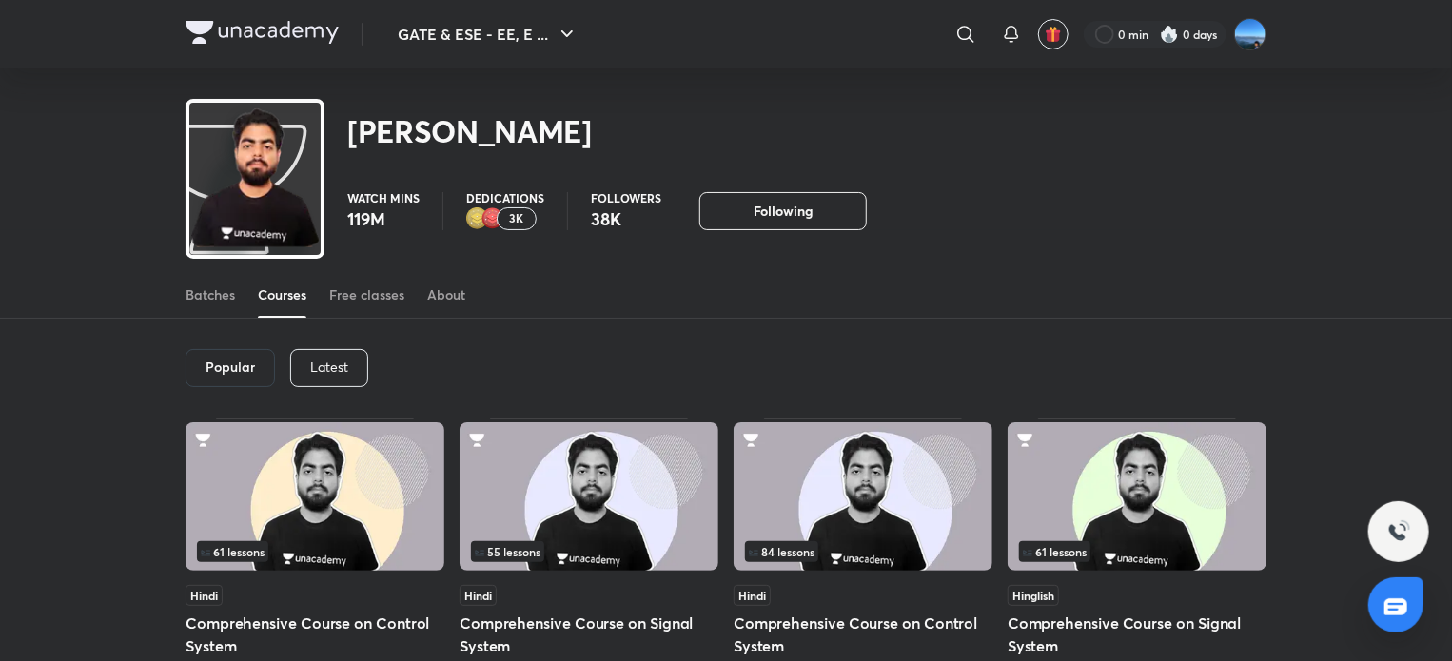
click at [318, 381] on div "Latest" at bounding box center [329, 368] width 78 height 38
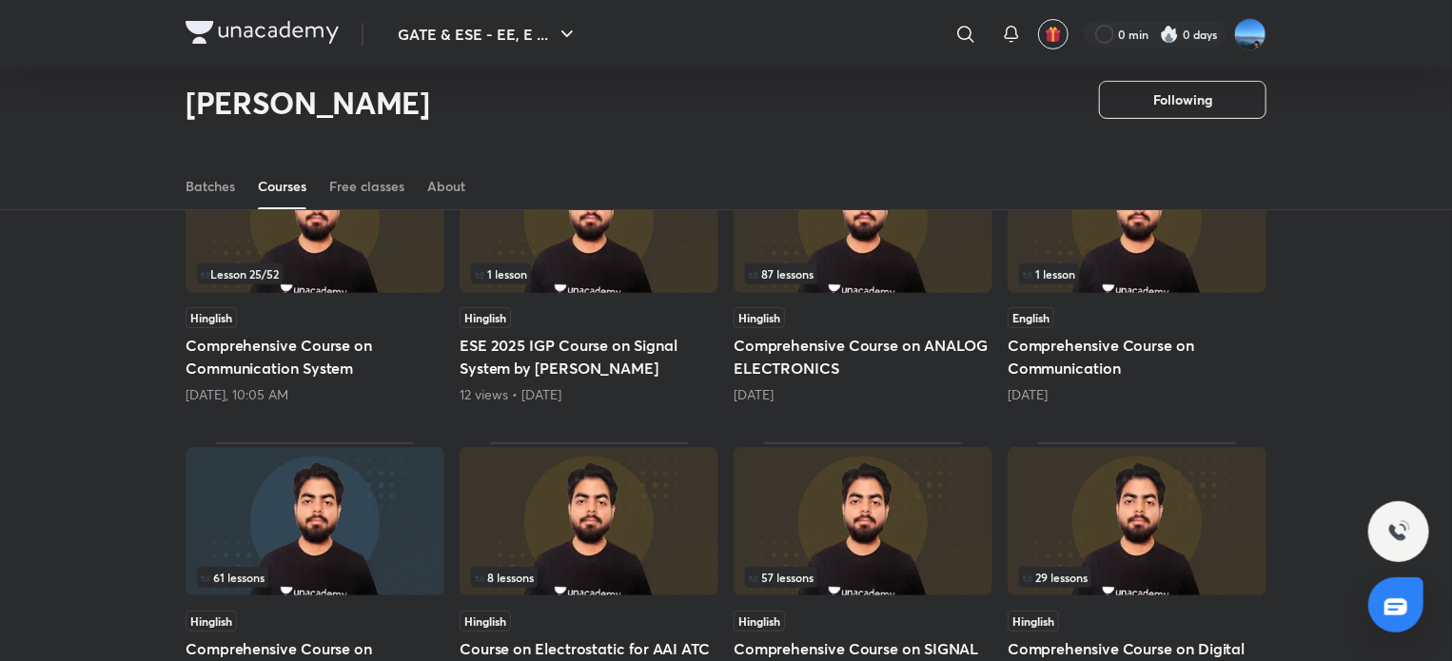
scroll to position [226, 0]
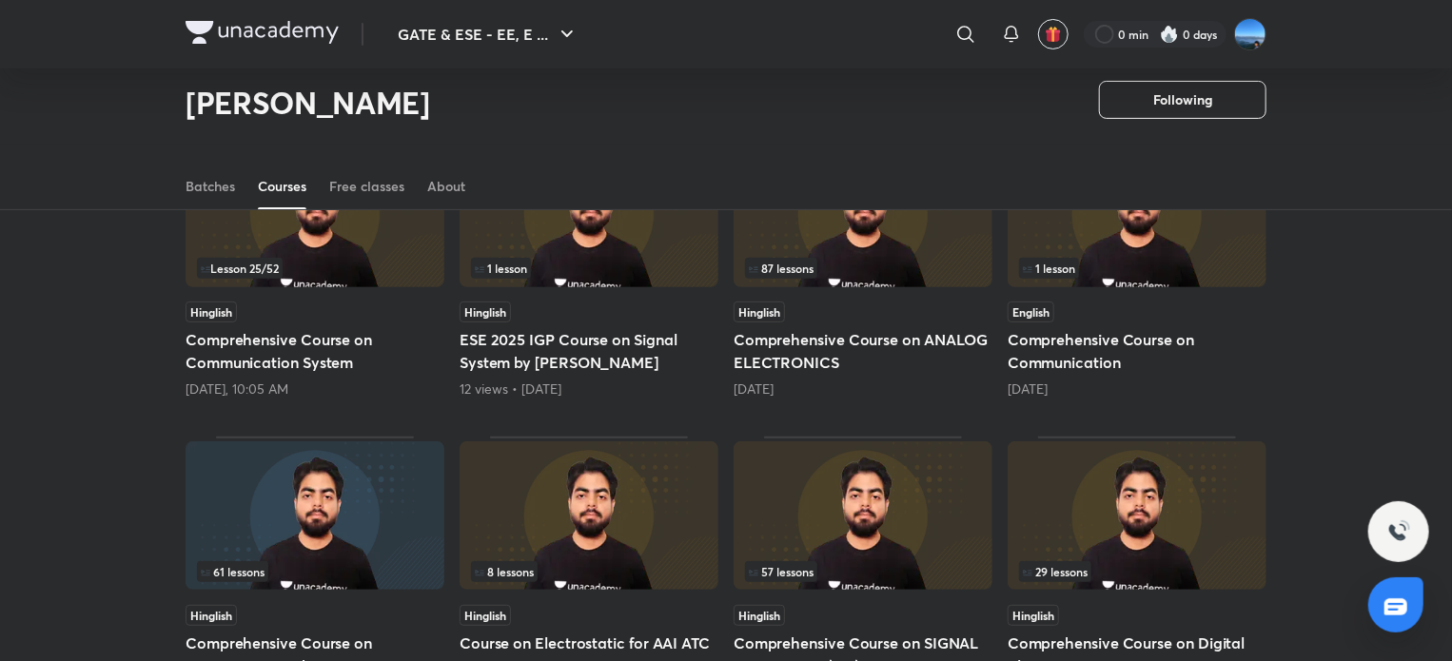
click at [912, 342] on h5 "Comprehensive Course on ANALOG ELECTRONICS" at bounding box center [863, 351] width 259 height 46
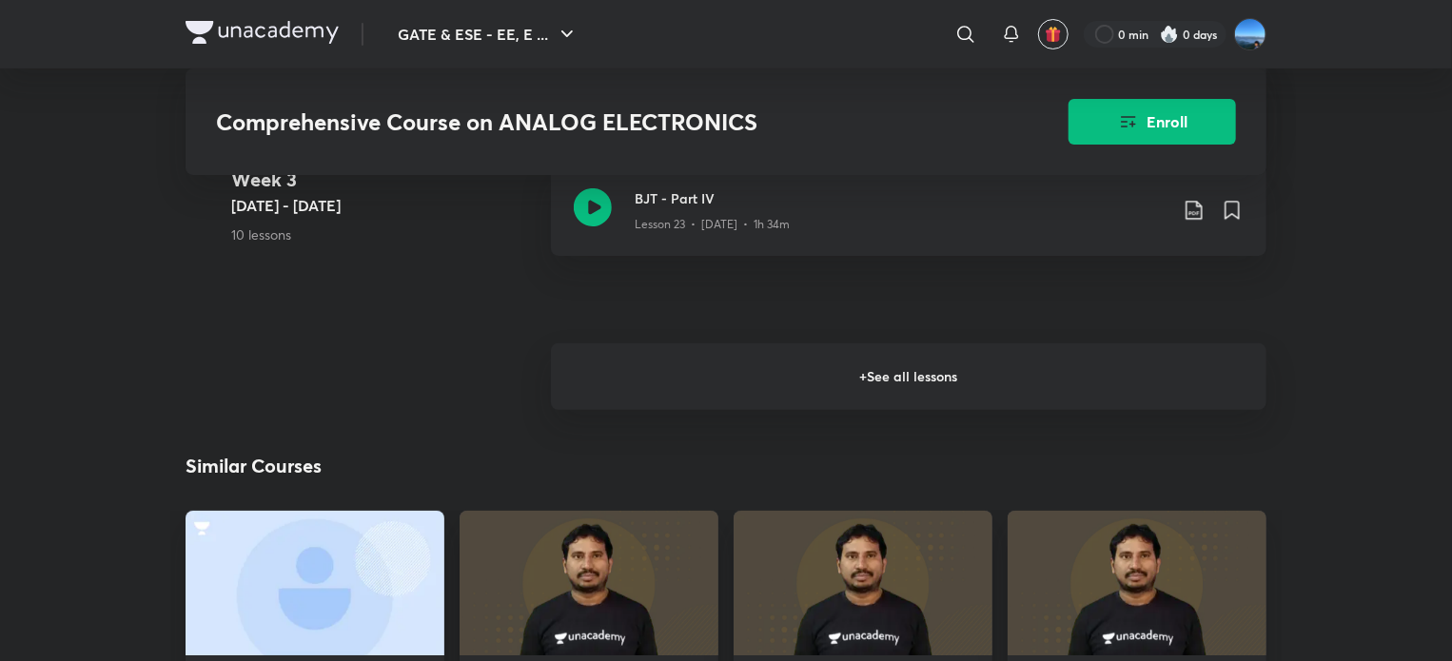
scroll to position [3755, 0]
click at [879, 399] on h6 "+ See all lessons" at bounding box center [909, 375] width 716 height 67
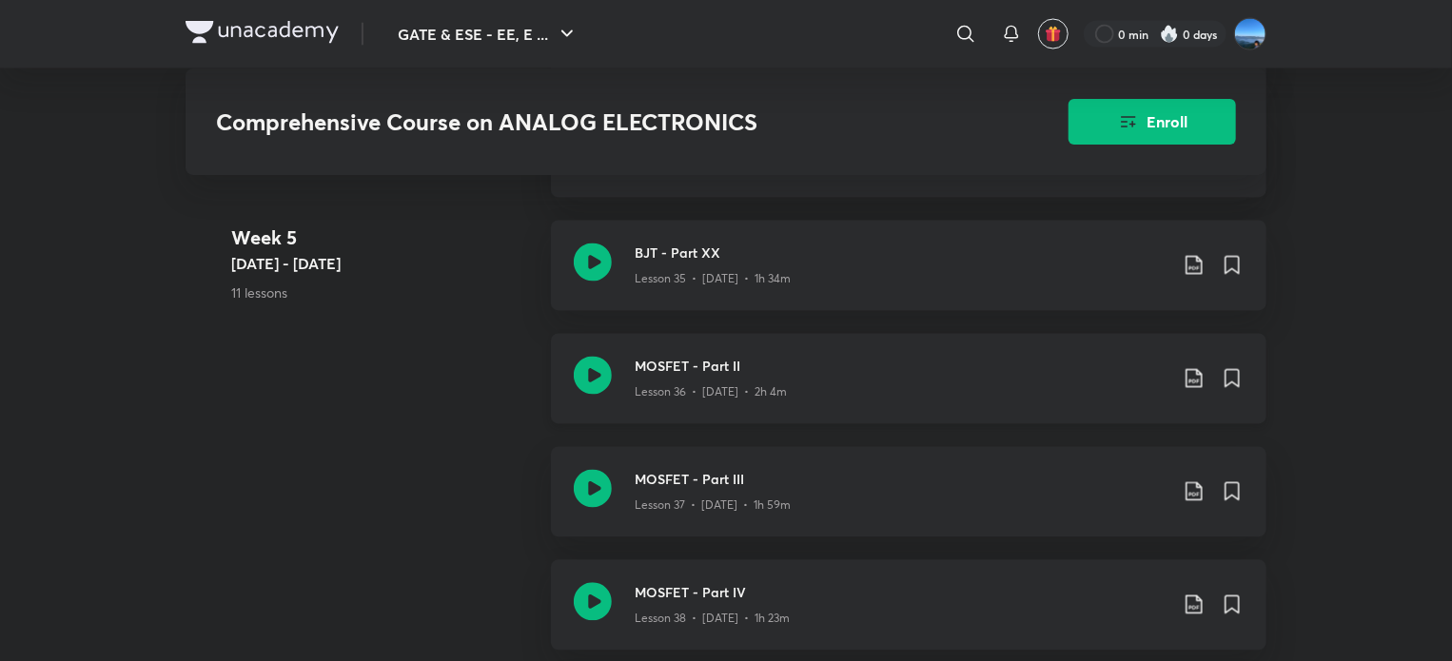
scroll to position [5375, 0]
click at [787, 367] on h3 "MOSFET - Part II" at bounding box center [901, 367] width 533 height 20
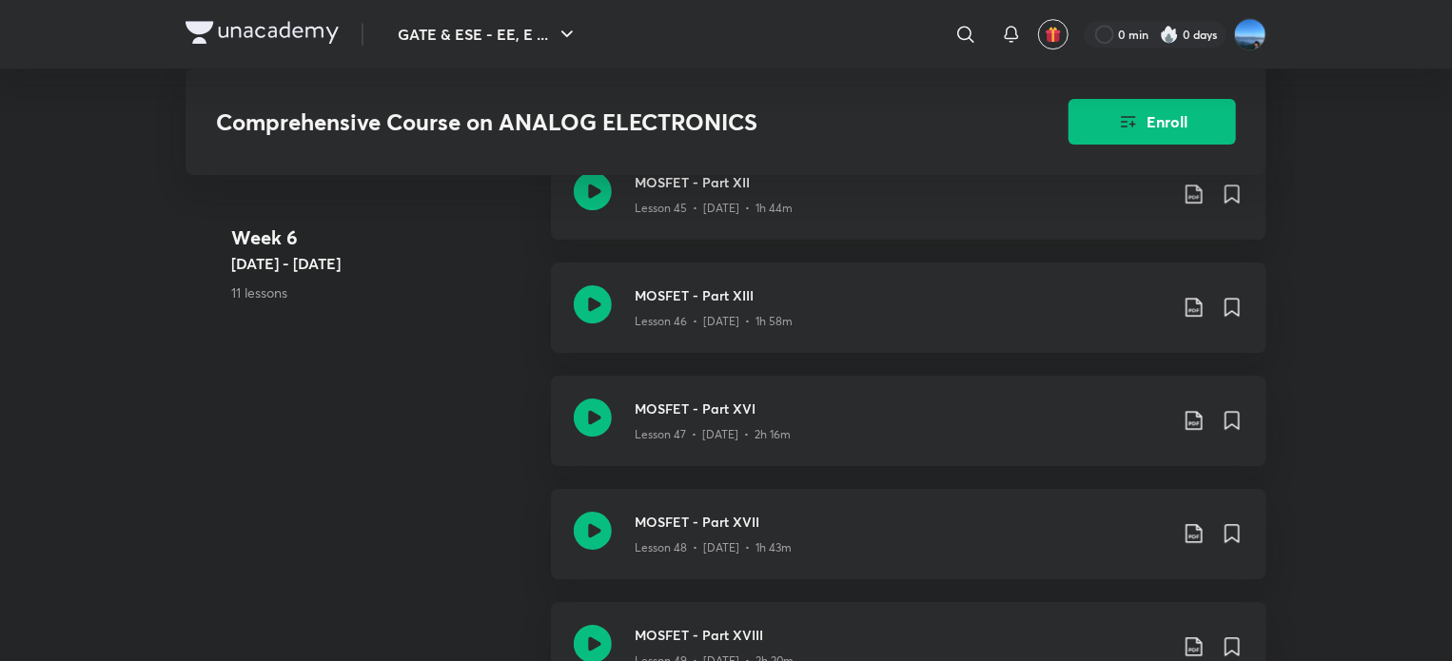
scroll to position [6686, 0]
click at [764, 332] on div "MOSFET - Part XIII Lesson 46 • Aug 12 • 1h 58m" at bounding box center [909, 304] width 716 height 90
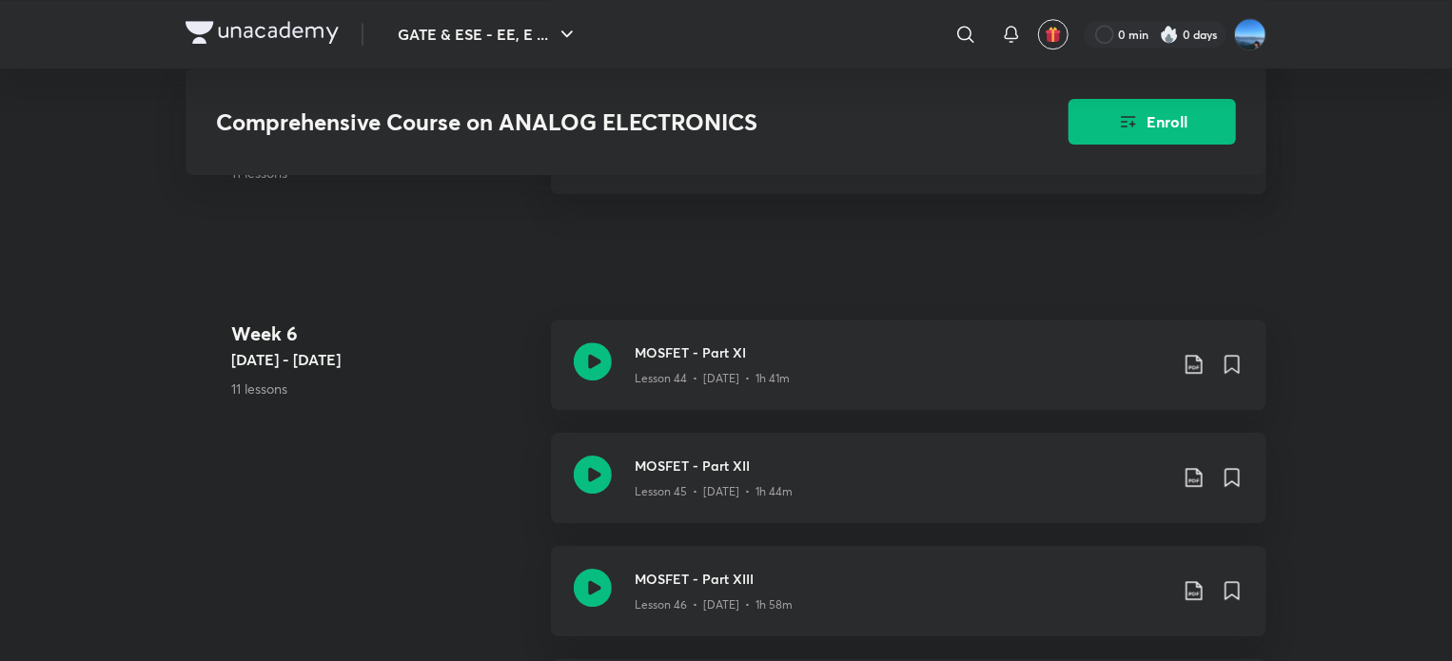
scroll to position [6386, 0]
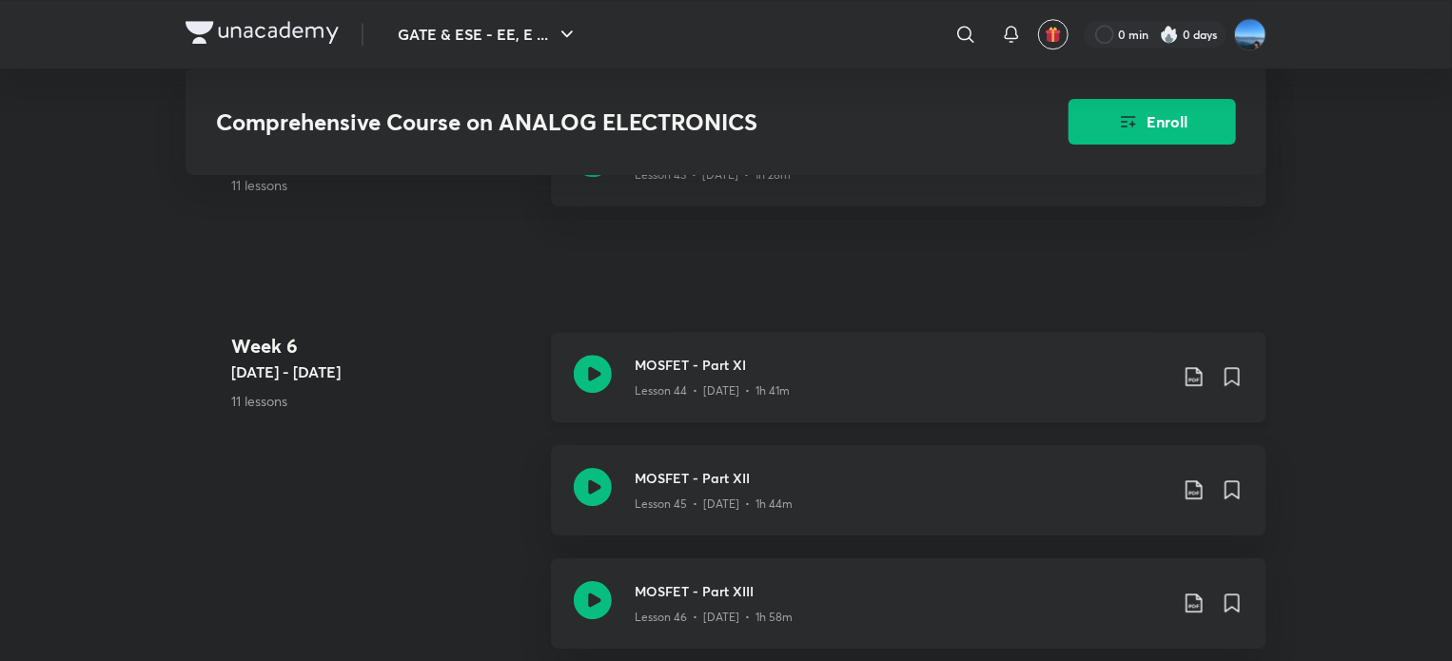
click at [742, 403] on div "MOSFET - Part XI Lesson 44 • Aug 11 • 1h 41m" at bounding box center [909, 377] width 716 height 90
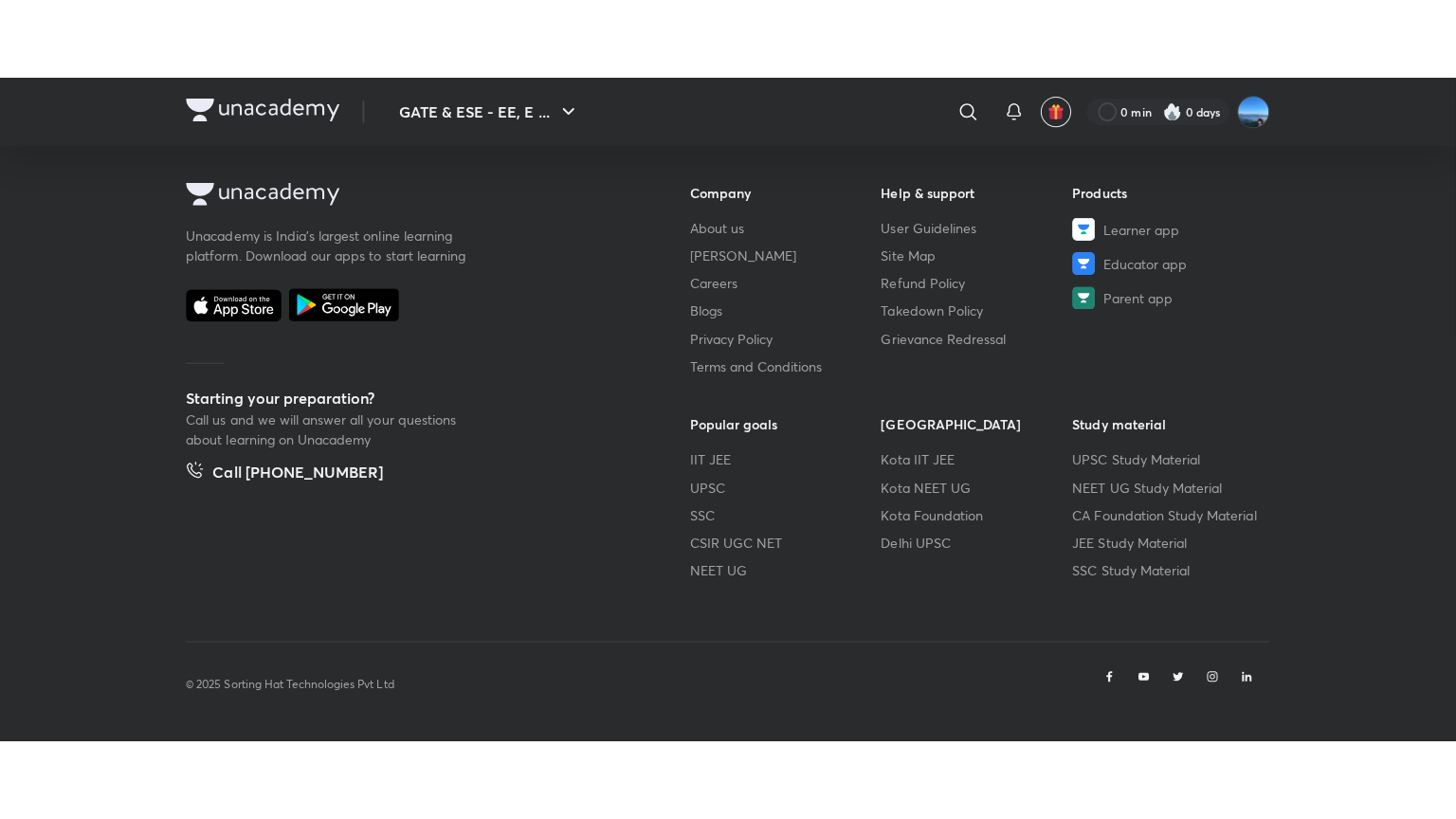
scroll to position [1018, 0]
